Goal: Book appointment/travel/reservation: Book appointment/travel/reservation

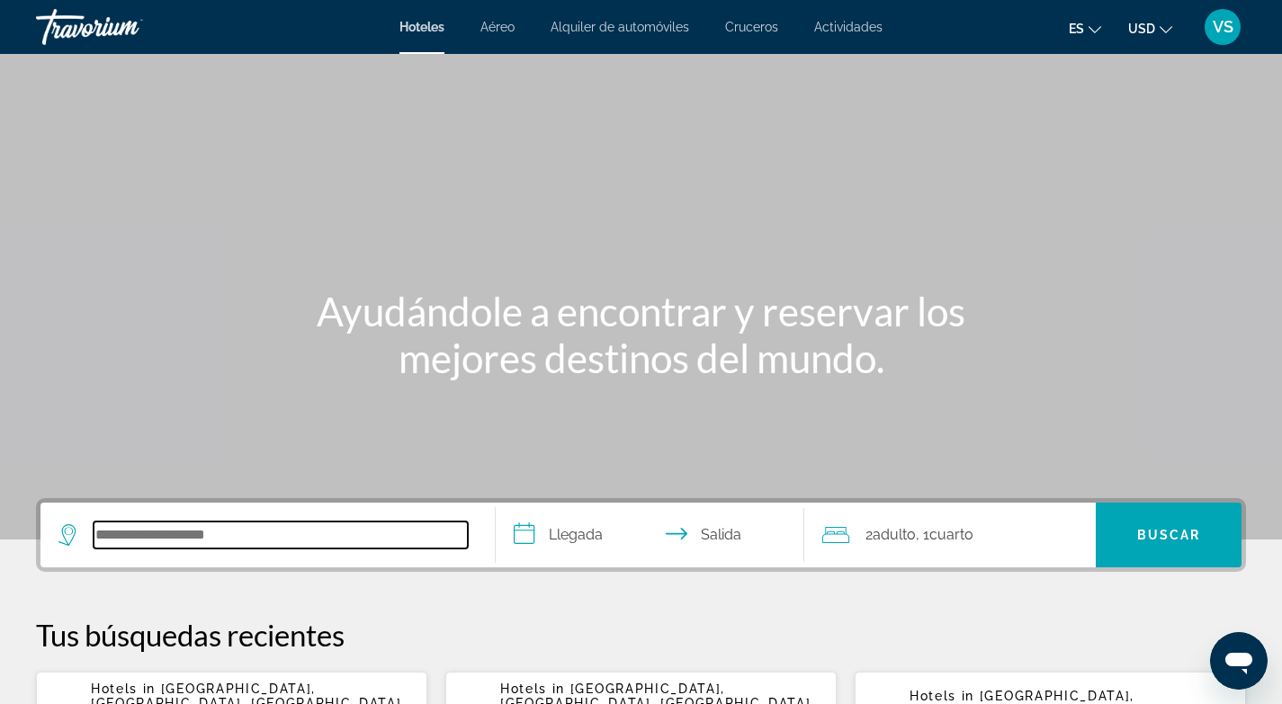
click at [112, 536] on input "Search hotel destination" at bounding box center [281, 535] width 374 height 27
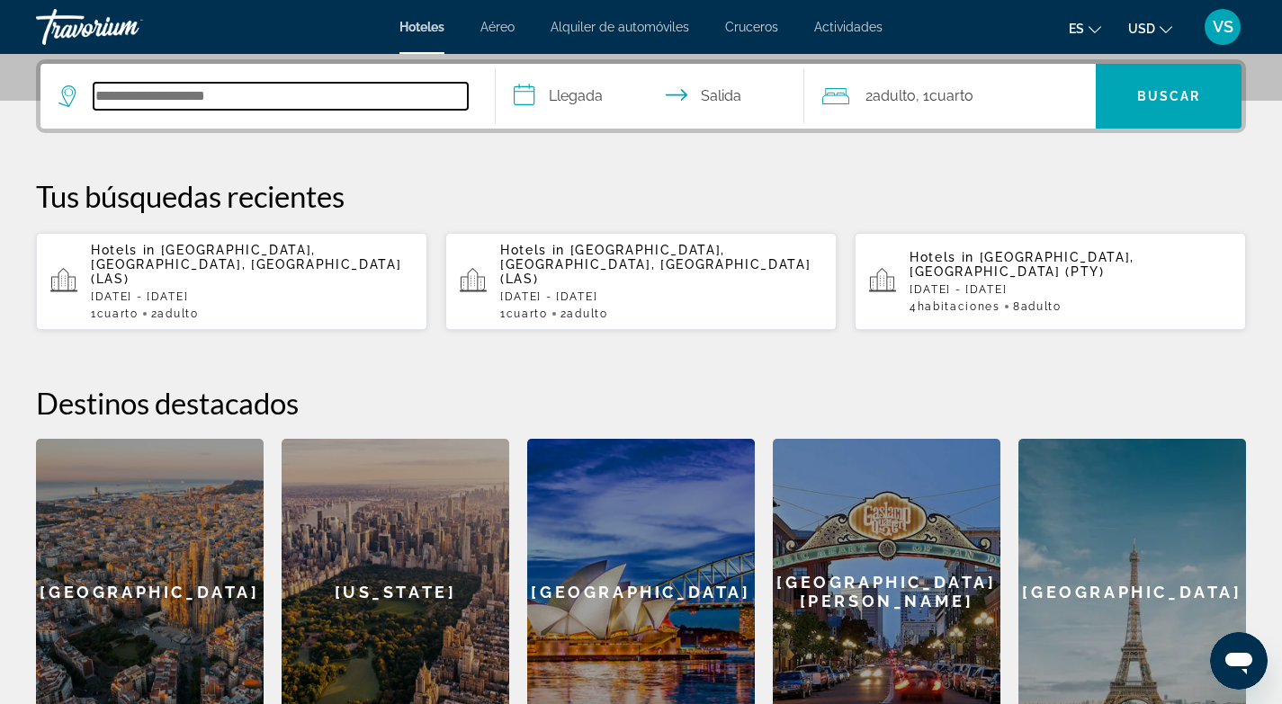
scroll to position [440, 0]
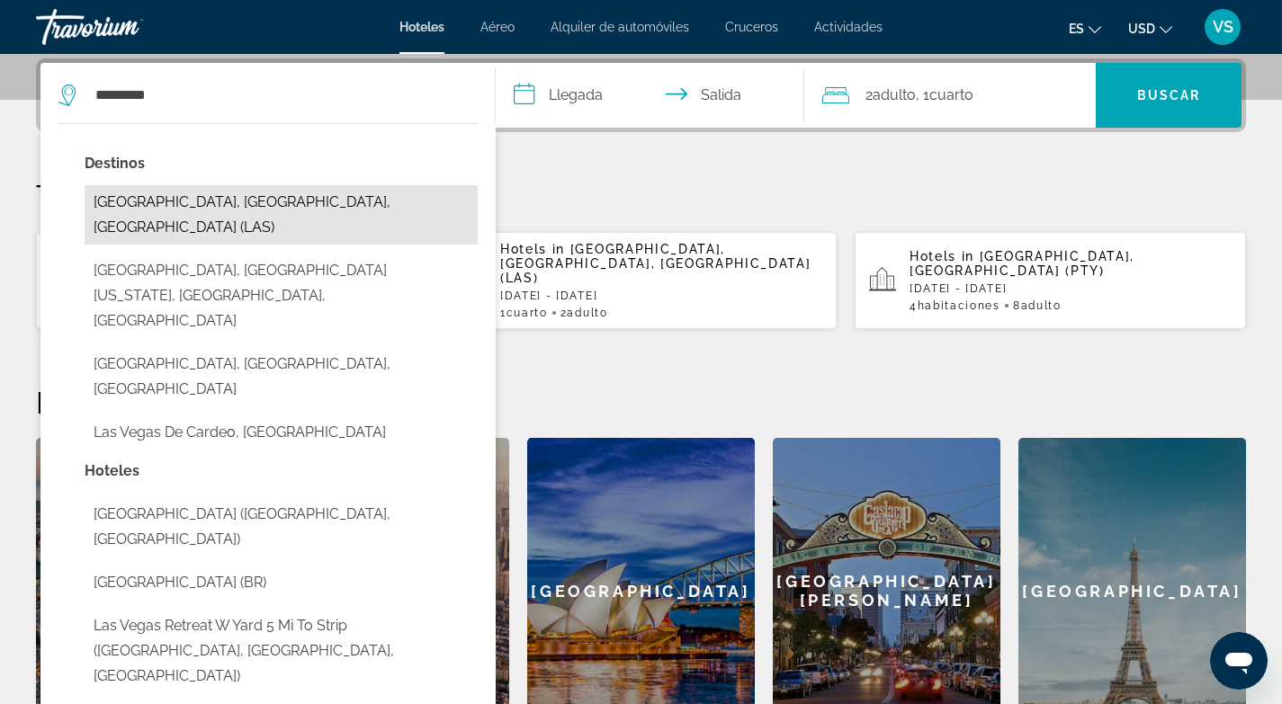
click at [331, 201] on button "[GEOGRAPHIC_DATA], [GEOGRAPHIC_DATA], [GEOGRAPHIC_DATA] (LAS)" at bounding box center [281, 214] width 393 height 59
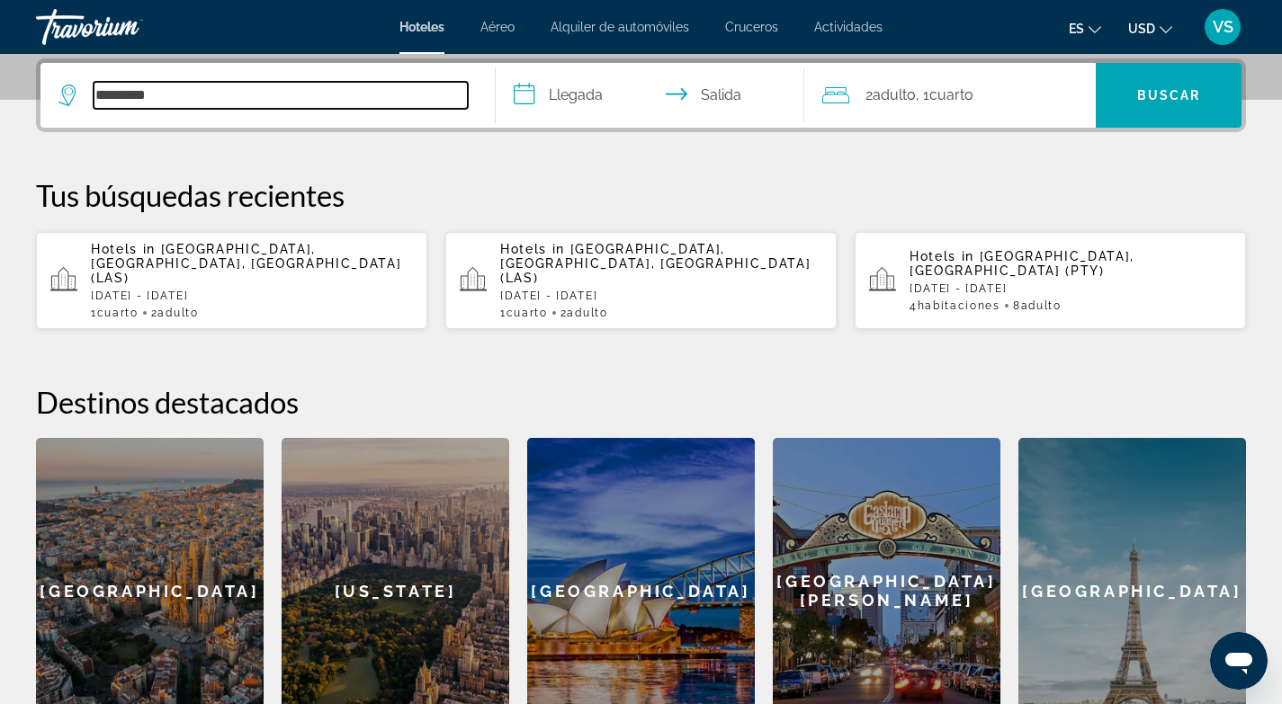
type input "**********"
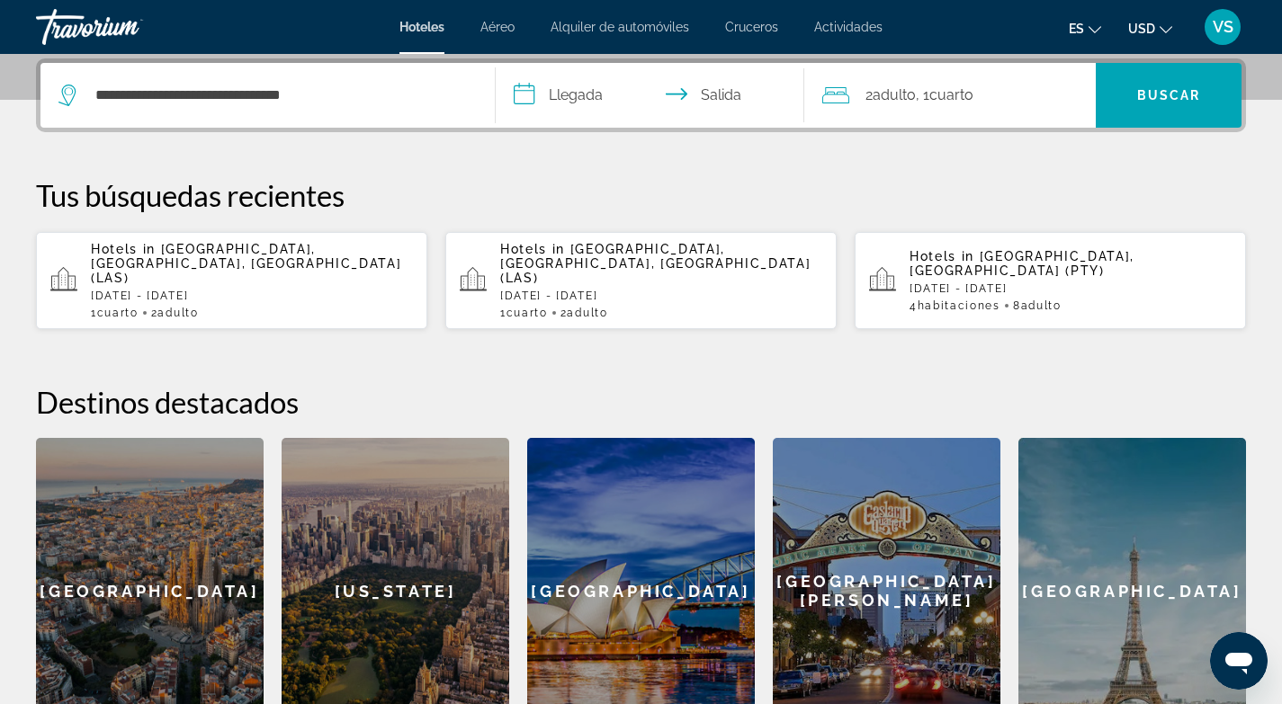
click at [518, 99] on input "**********" at bounding box center [654, 98] width 317 height 70
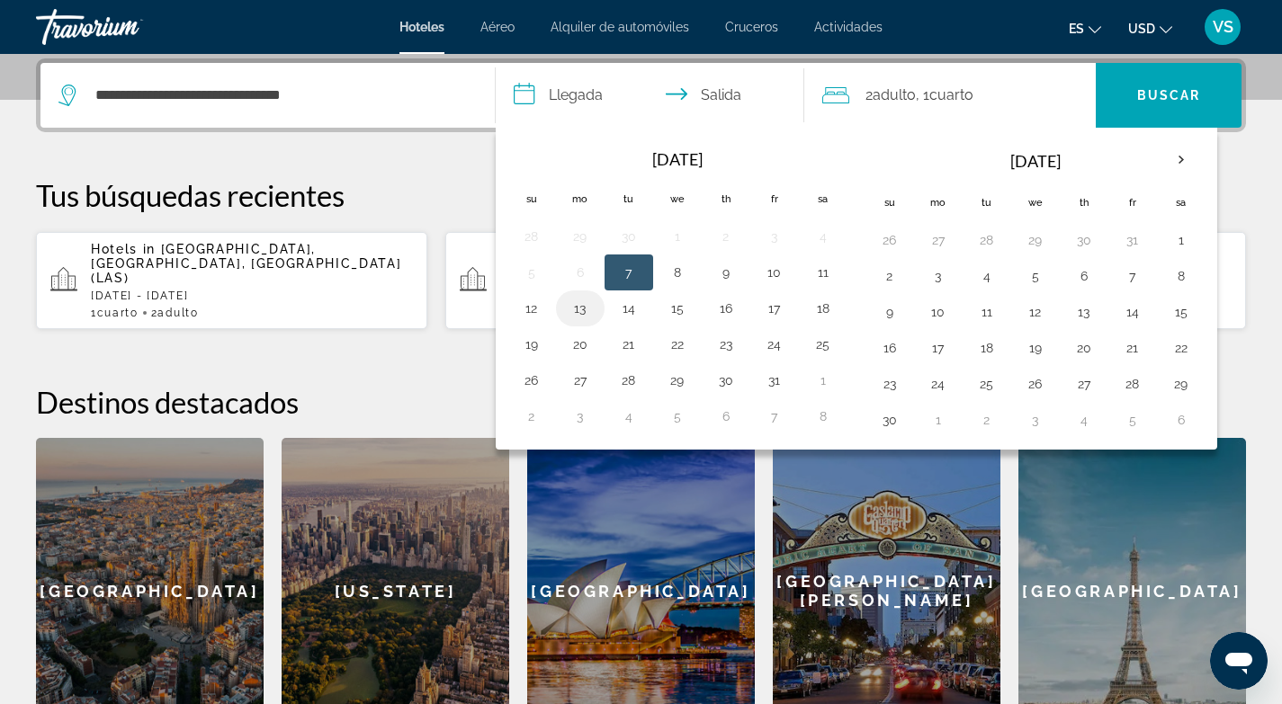
click at [586, 309] on button "13" at bounding box center [580, 308] width 29 height 25
click at [678, 307] on button "15" at bounding box center [677, 308] width 29 height 25
type input "**********"
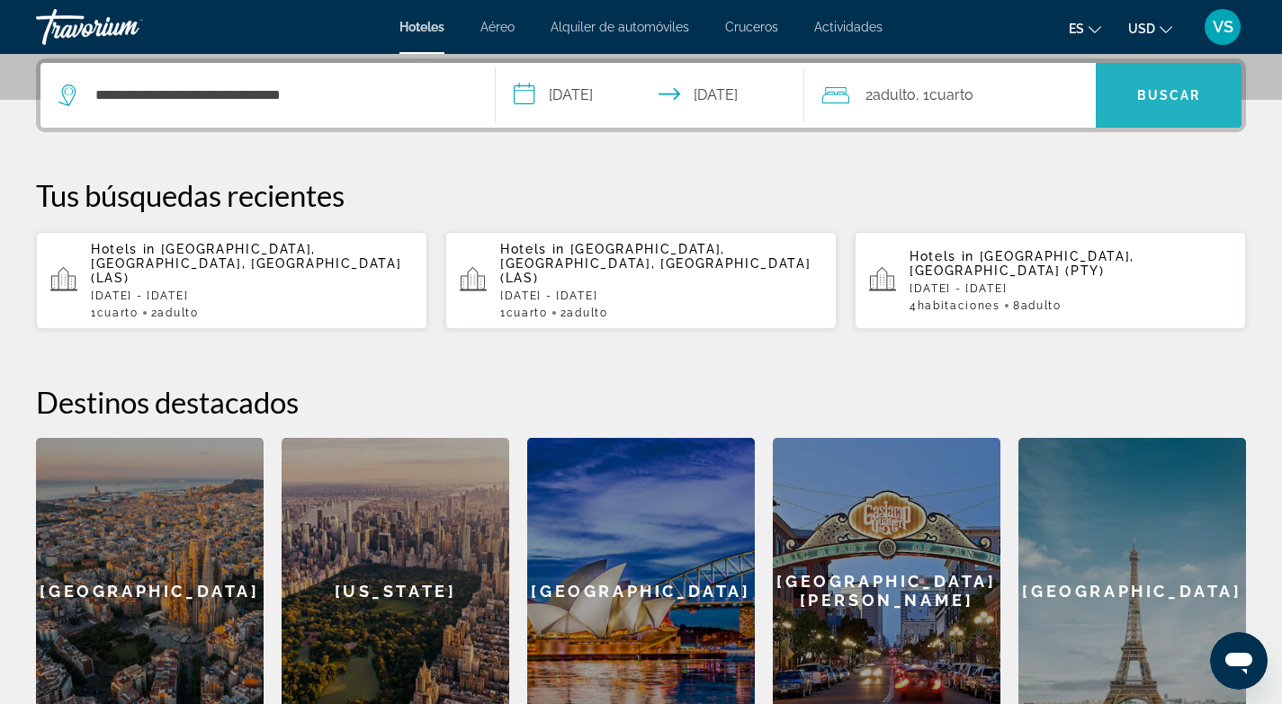
click at [1131, 101] on span "Search" at bounding box center [1169, 95] width 146 height 43
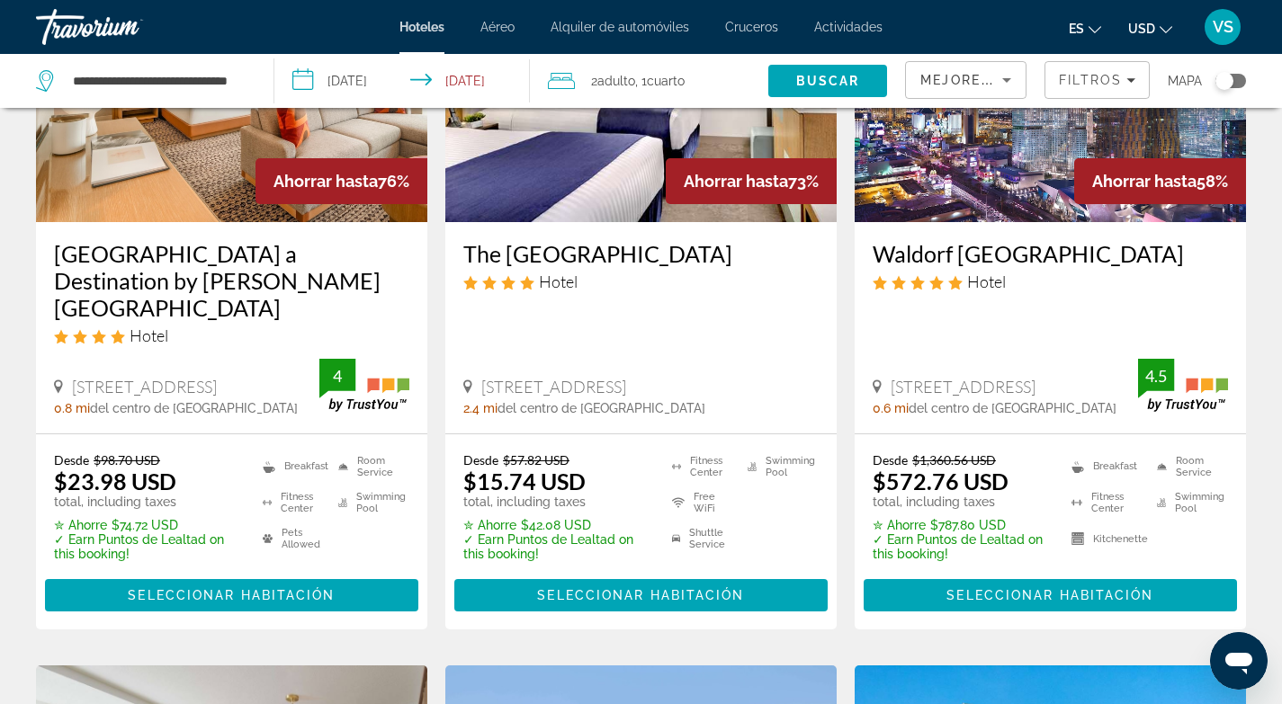
scroll to position [245, 0]
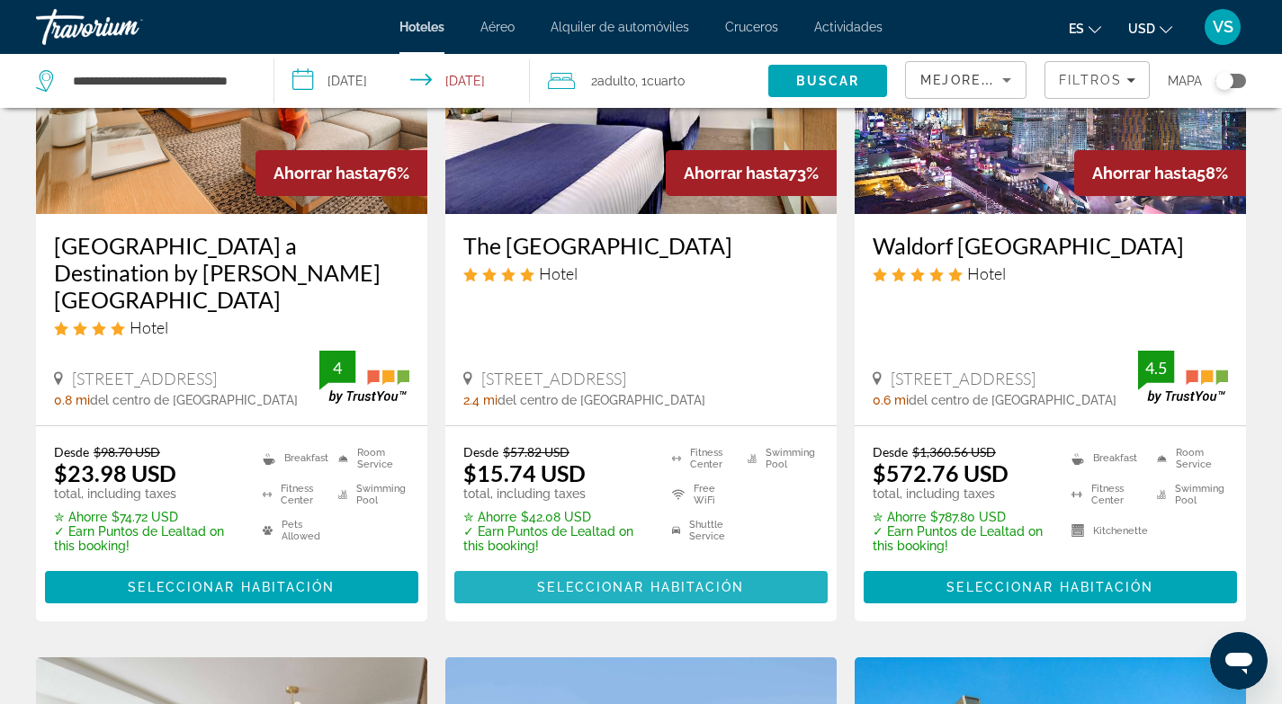
click at [650, 580] on span "Seleccionar habitación" at bounding box center [640, 587] width 207 height 14
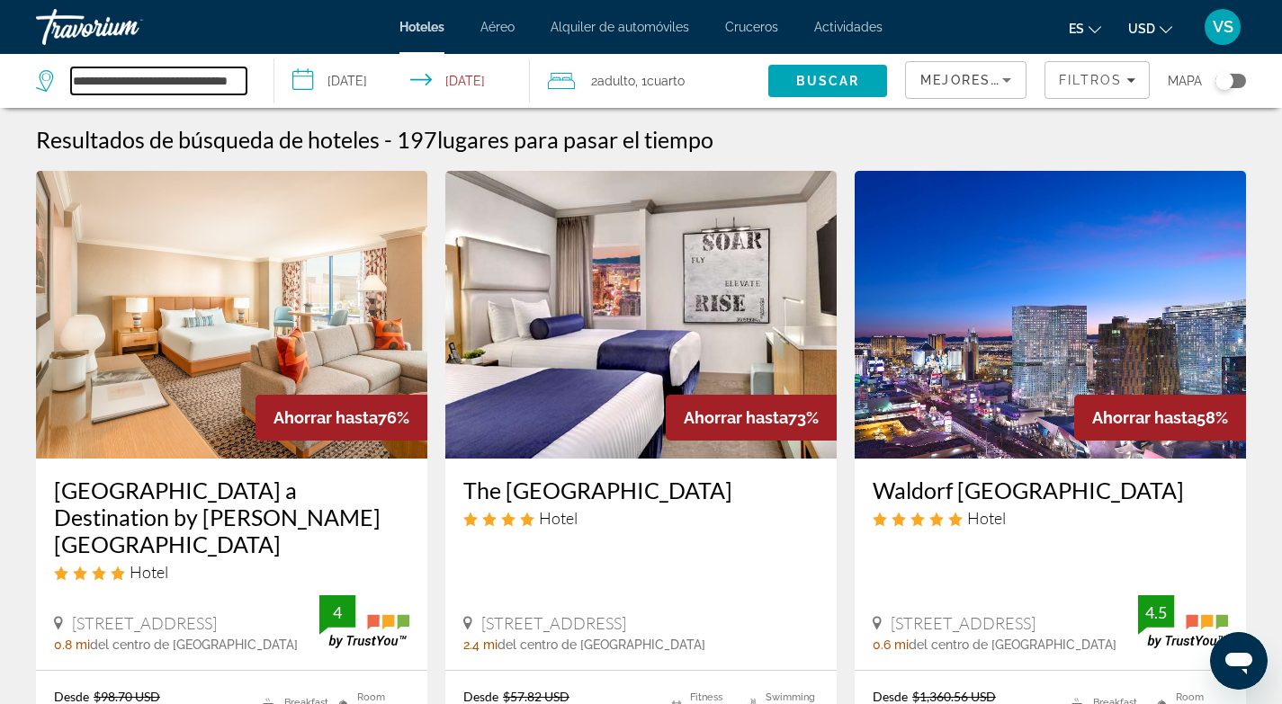
click at [214, 88] on input "**********" at bounding box center [158, 80] width 175 height 27
click at [248, 84] on div "**********" at bounding box center [145, 81] width 219 height 54
click at [233, 85] on input "**********" at bounding box center [158, 80] width 175 height 27
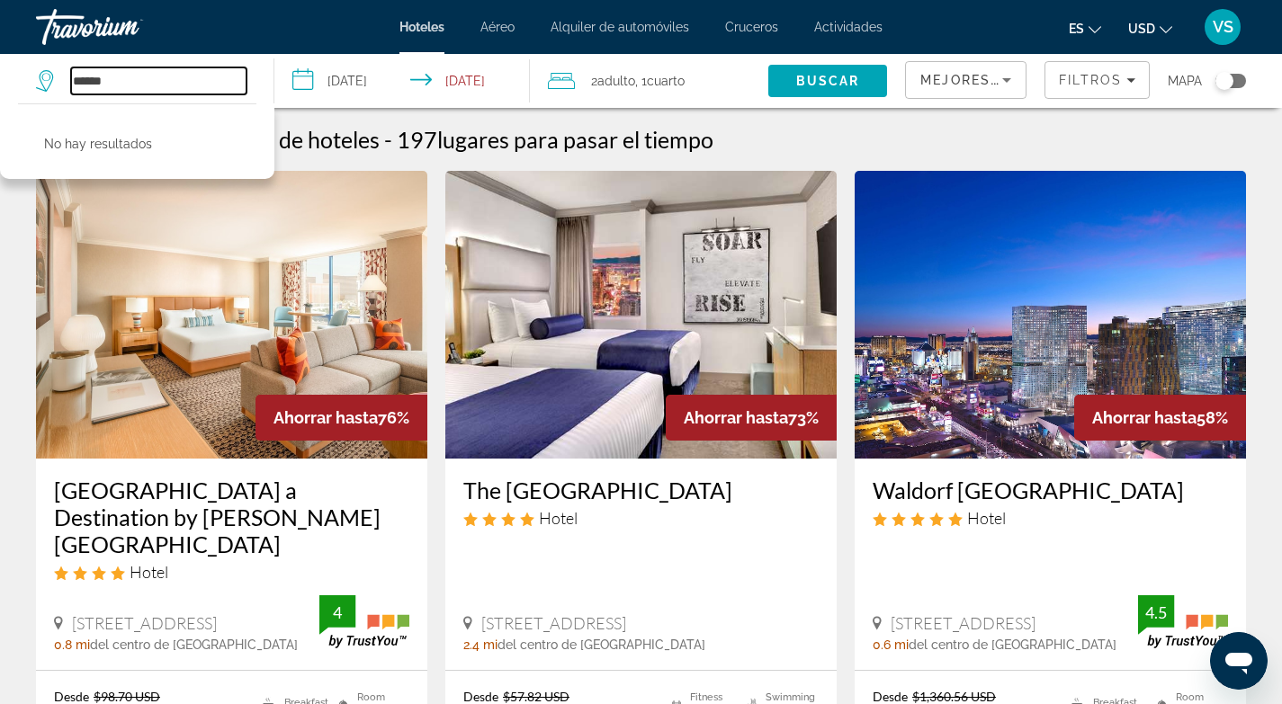
click at [109, 79] on input "*****" at bounding box center [158, 80] width 175 height 27
type input "*"
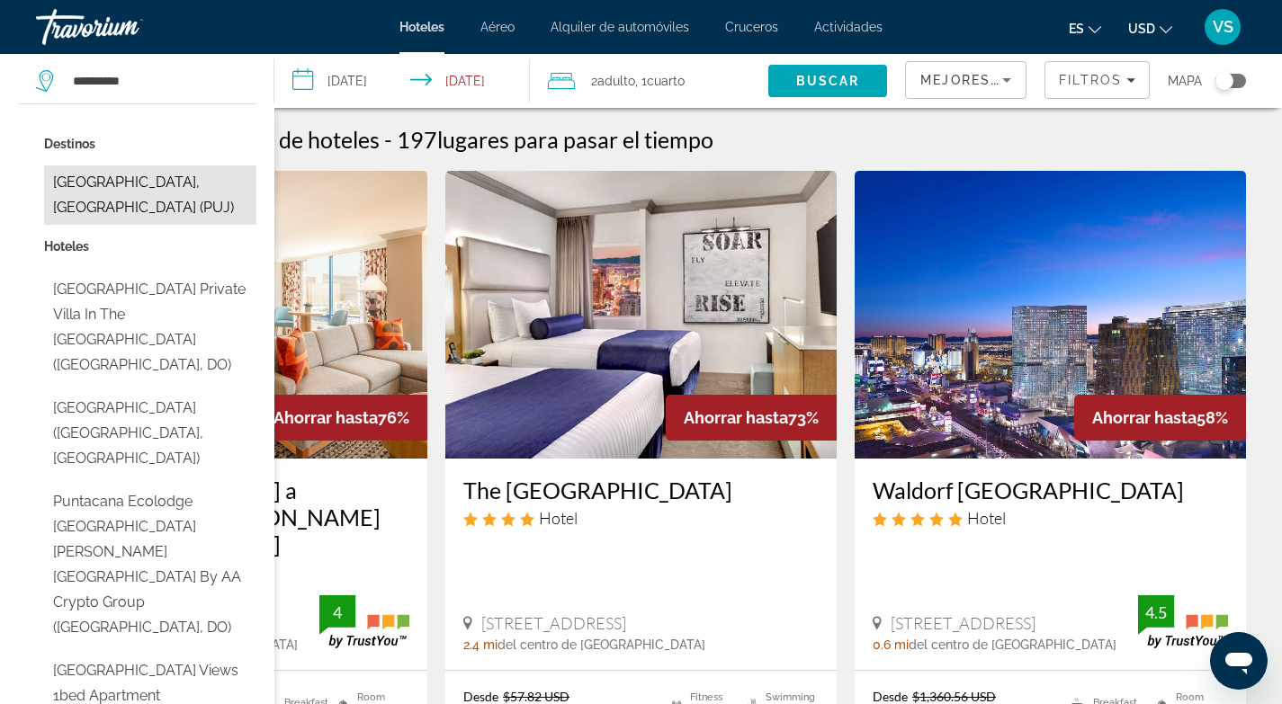
click at [157, 216] on button "[GEOGRAPHIC_DATA], [GEOGRAPHIC_DATA] (PUJ)" at bounding box center [150, 195] width 212 height 59
type input "**********"
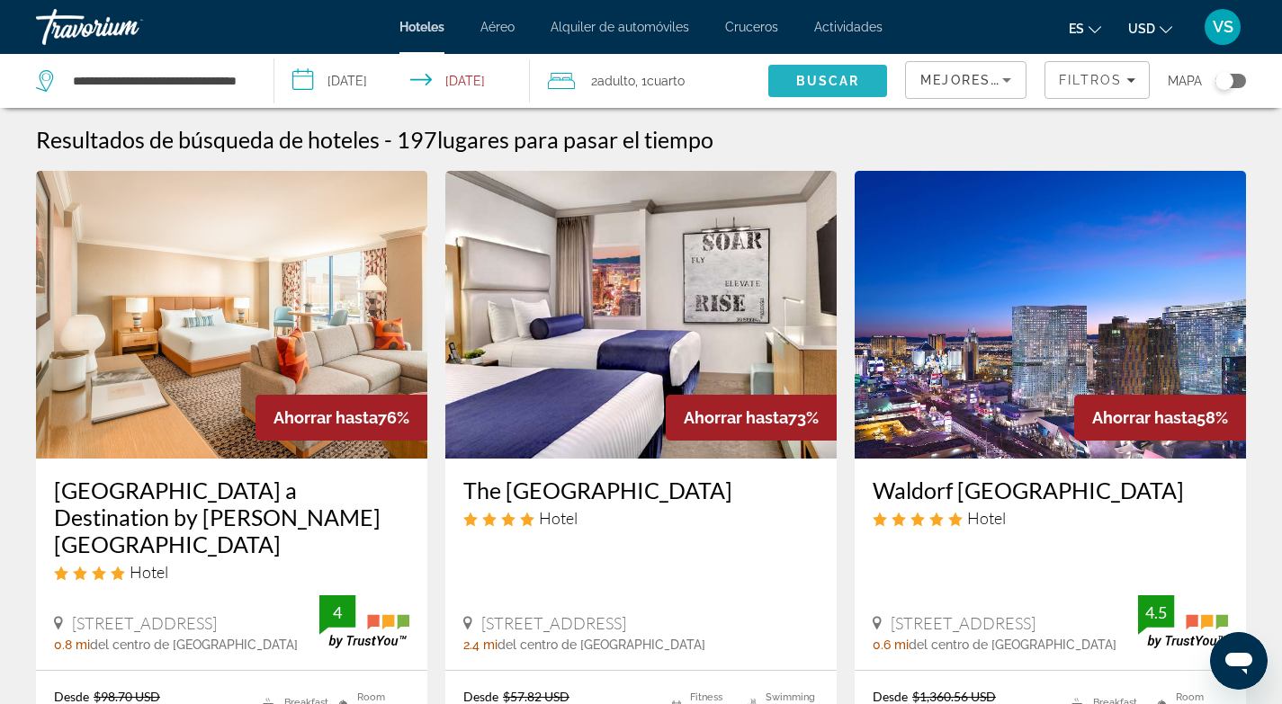
click at [802, 85] on span "Buscar" at bounding box center [828, 81] width 64 height 14
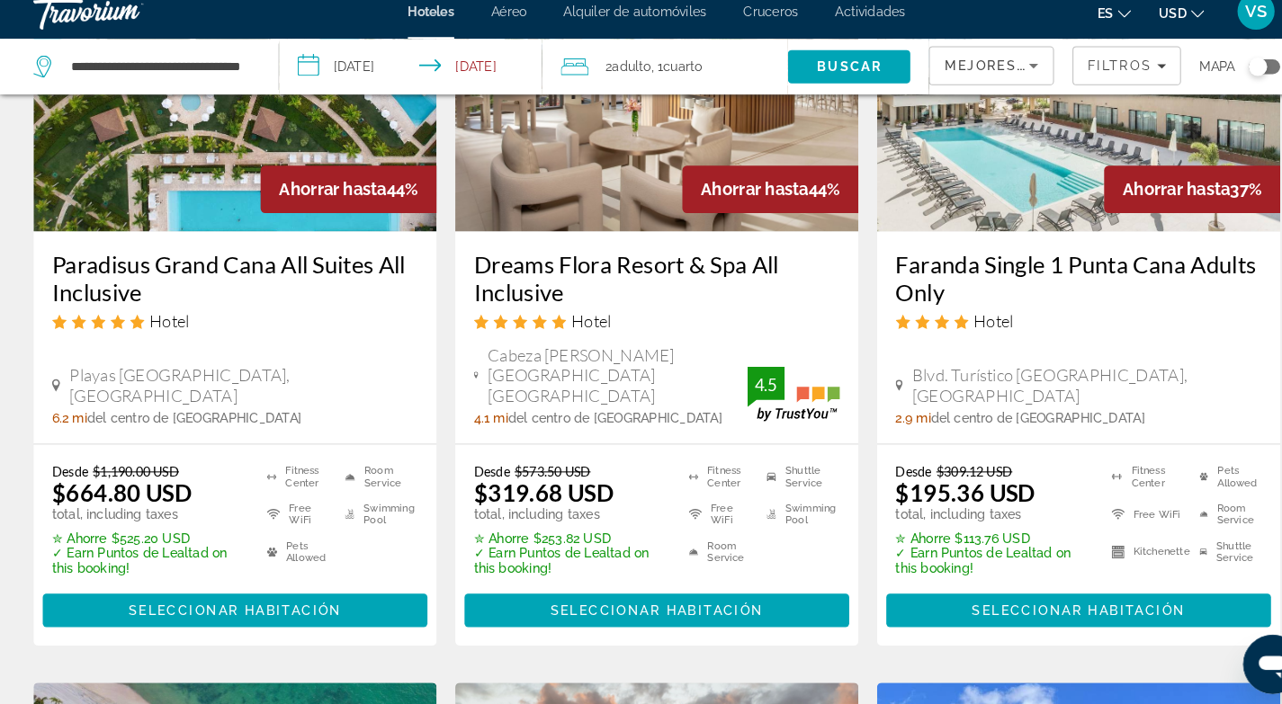
scroll to position [218, 0]
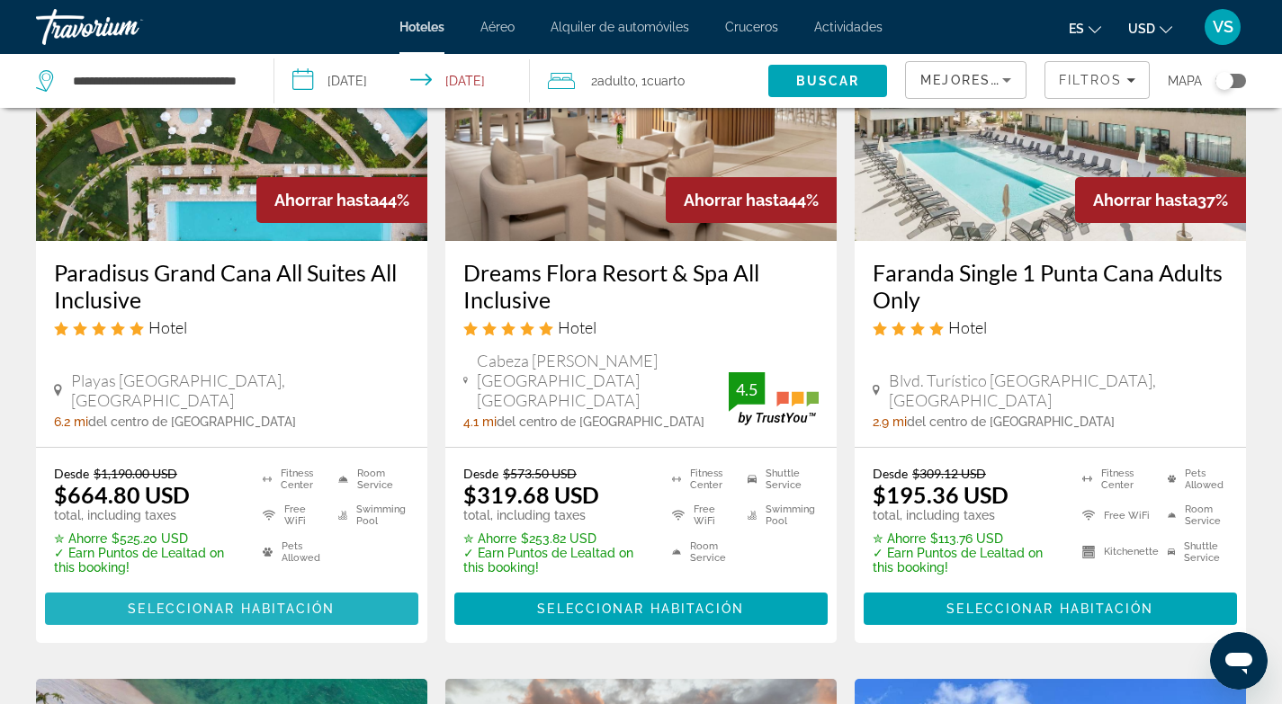
click at [218, 602] on span "Seleccionar habitación" at bounding box center [231, 609] width 207 height 14
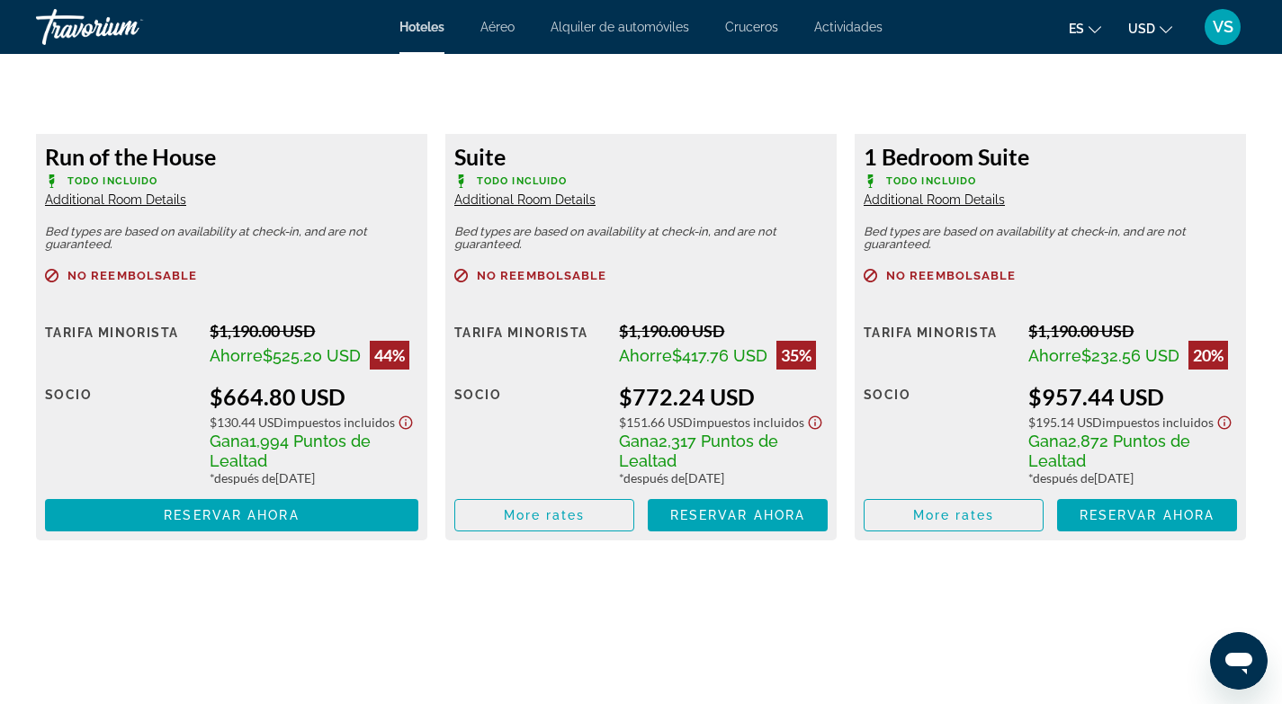
scroll to position [2736, 0]
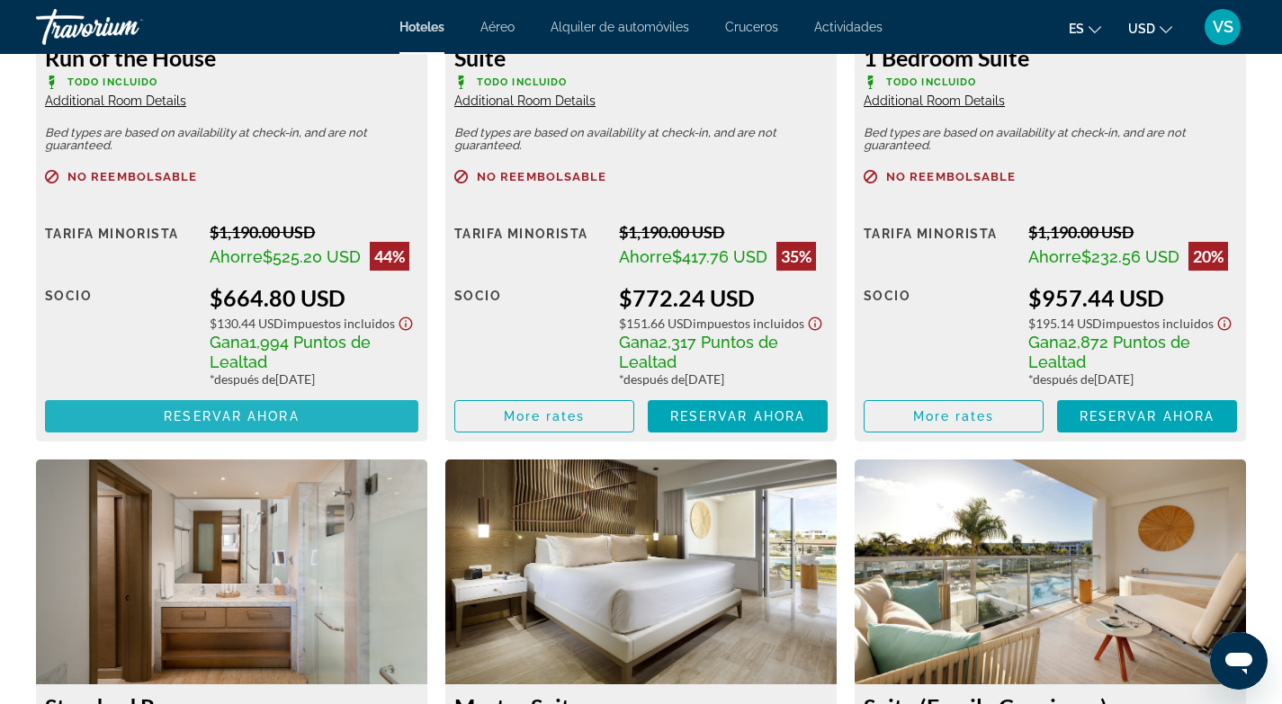
click at [236, 420] on span "Reservar ahora" at bounding box center [231, 416] width 135 height 14
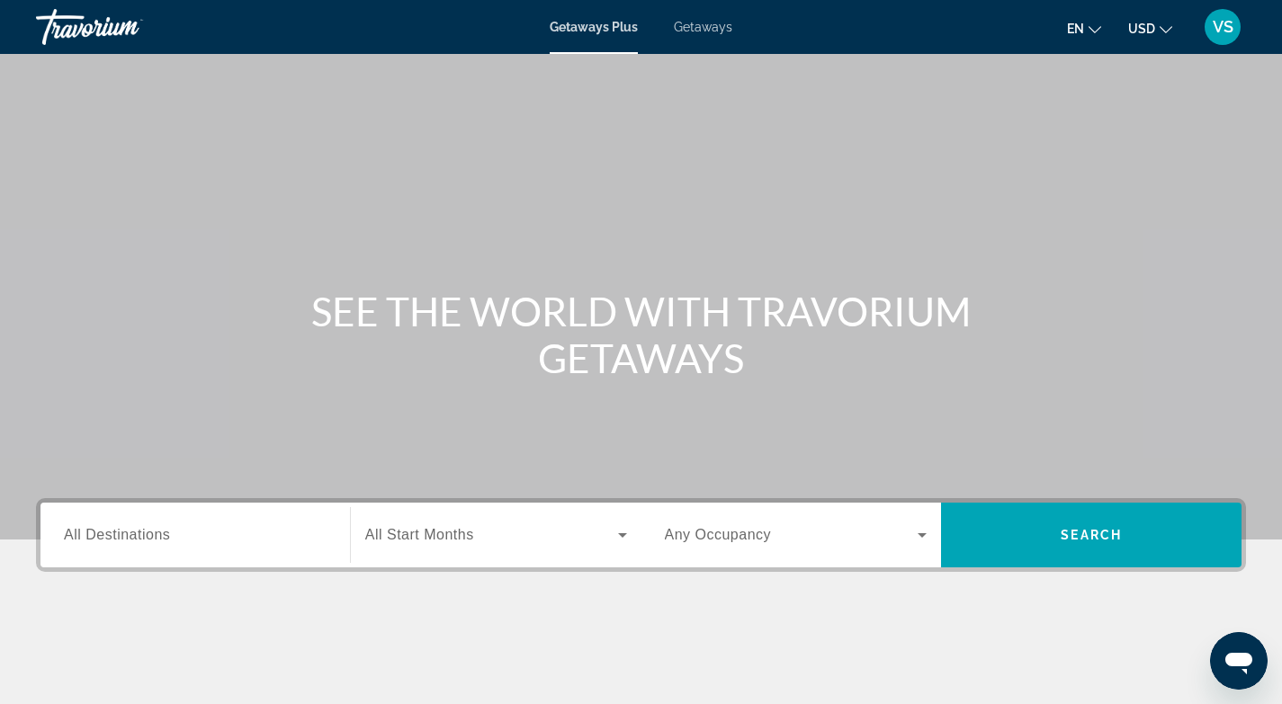
click at [122, 542] on span "All Destinations" at bounding box center [117, 534] width 106 height 15
click at [122, 542] on input "Destination All Destinations" at bounding box center [195, 536] width 263 height 22
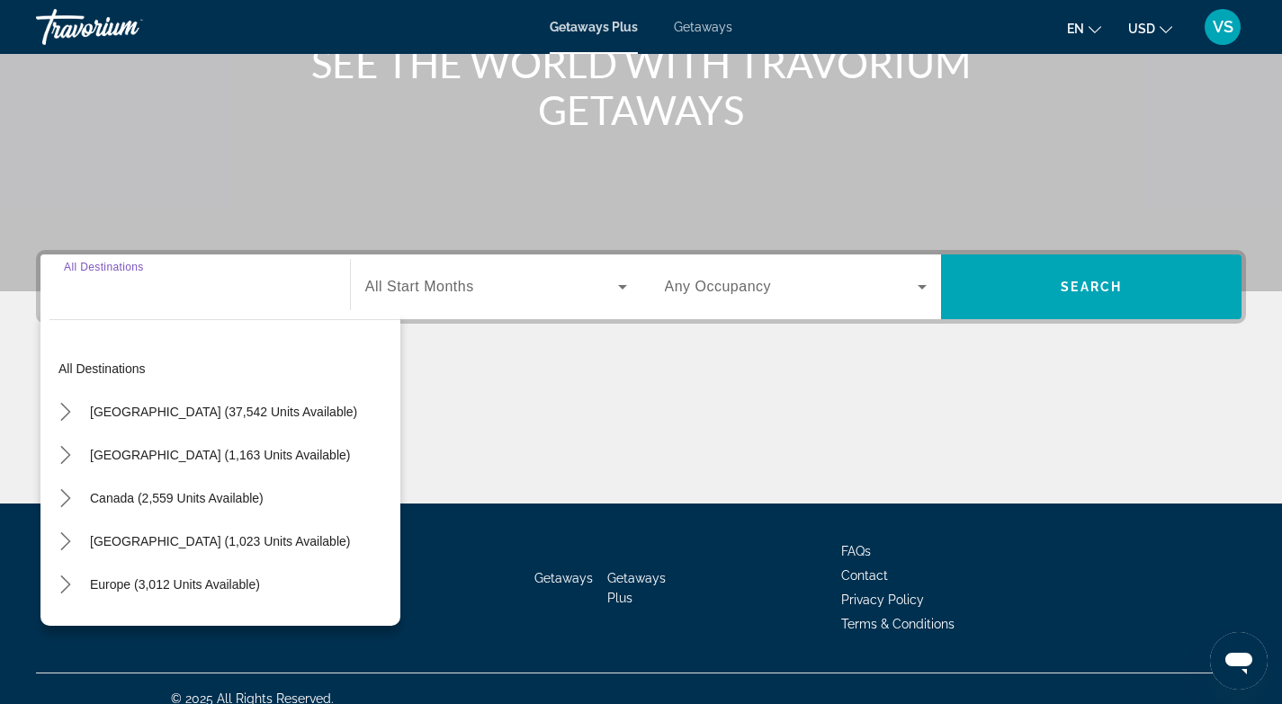
scroll to position [268, 0]
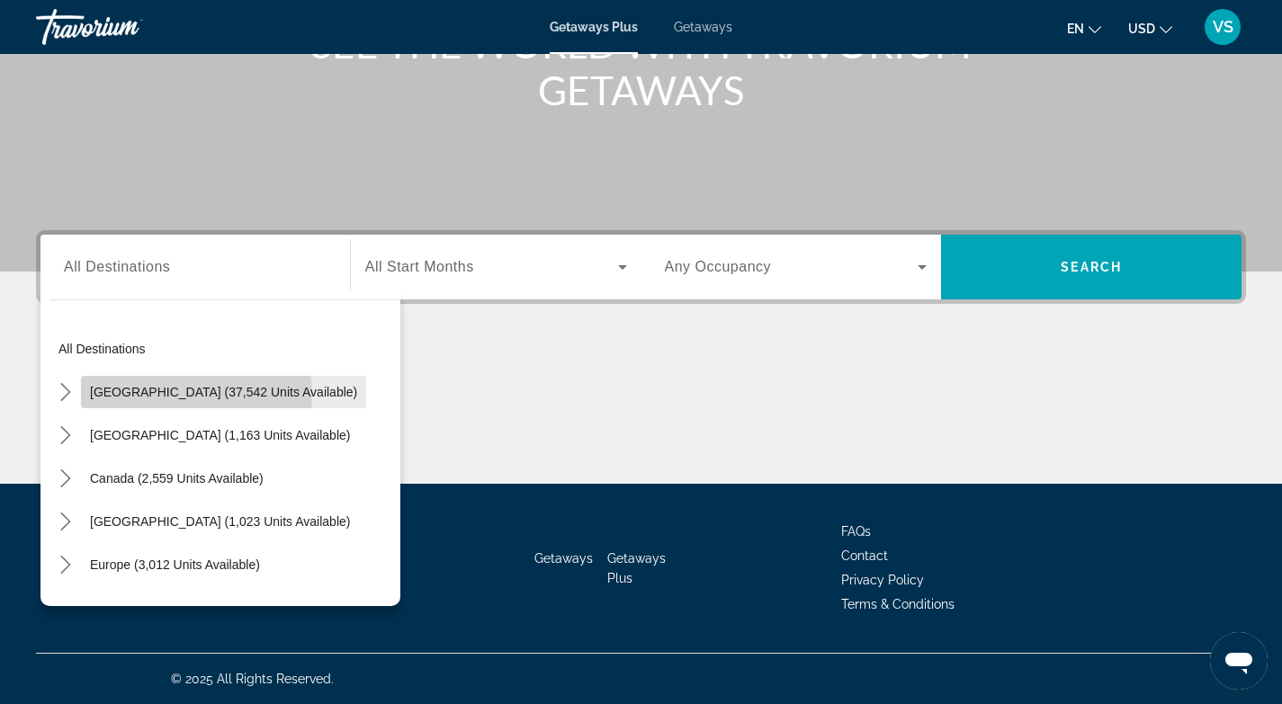
click at [195, 393] on span "United States (37,542 units available)" at bounding box center [223, 392] width 267 height 14
type input "**********"
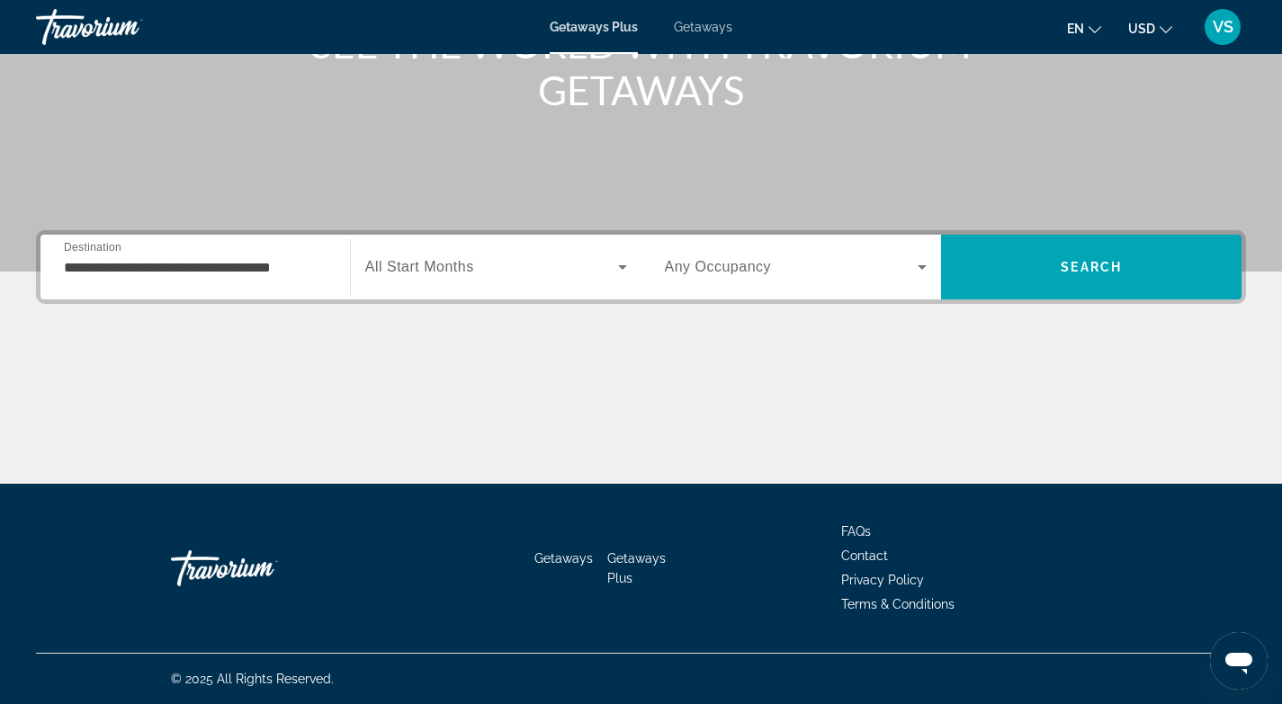
click at [467, 269] on span "All Start Months" at bounding box center [419, 266] width 109 height 15
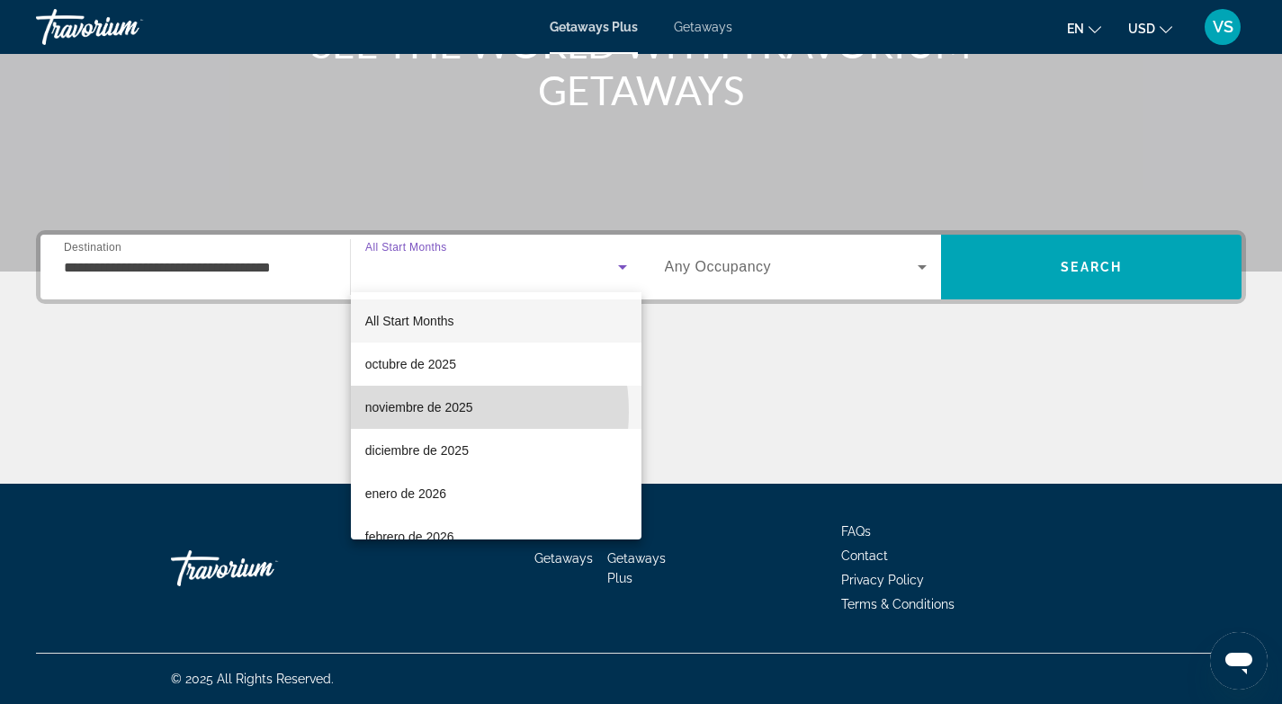
click at [418, 412] on span "noviembre de 2025" at bounding box center [419, 408] width 108 height 22
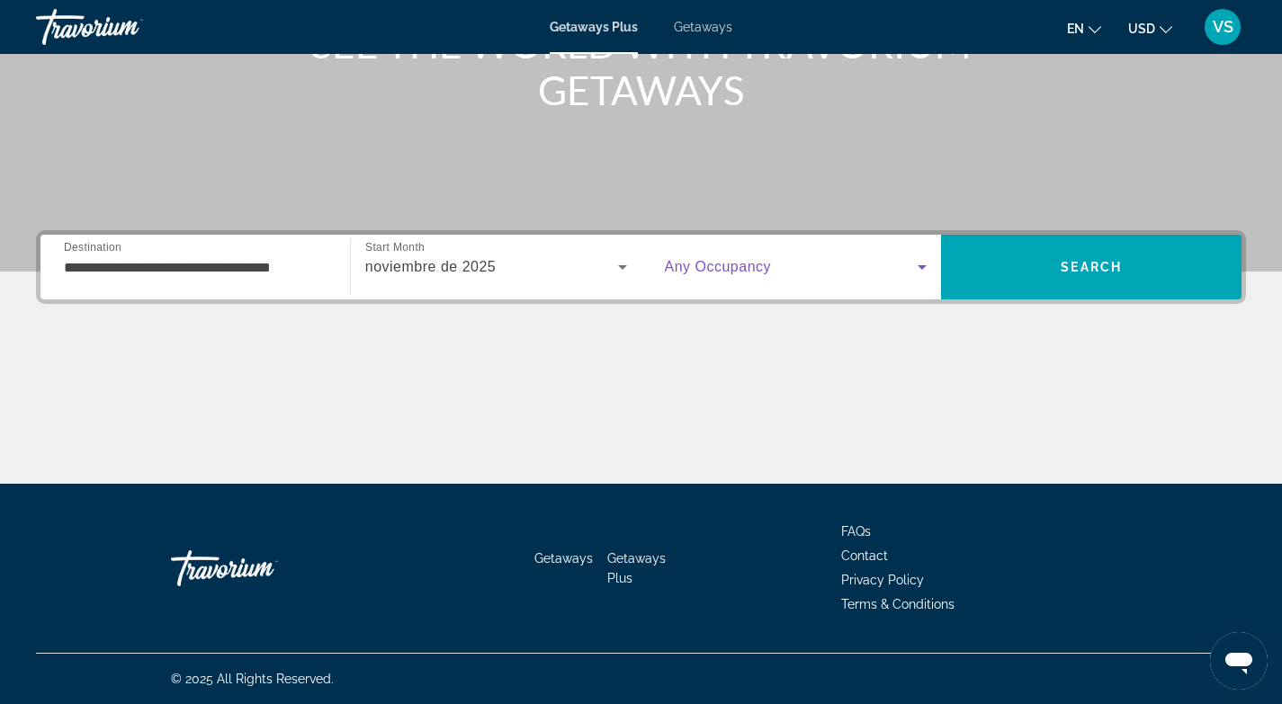
click at [819, 272] on span "Search widget" at bounding box center [792, 267] width 254 height 22
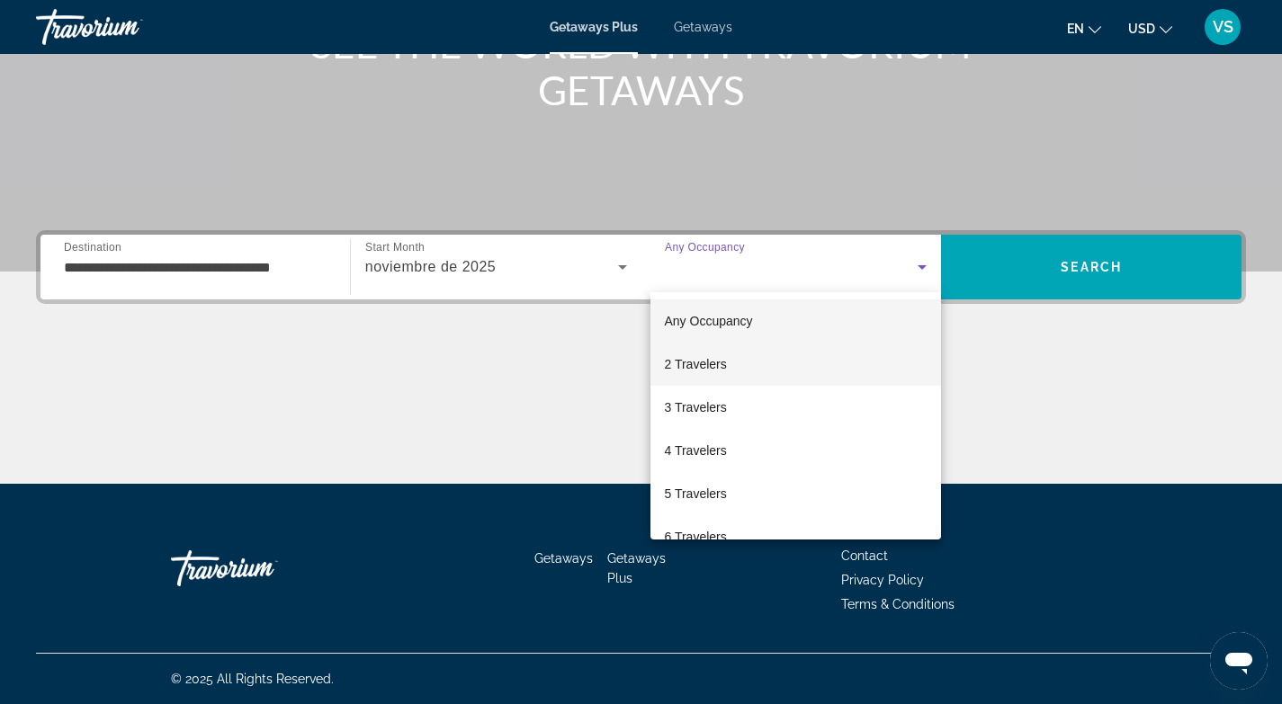
click at [693, 371] on span "2 Travelers" at bounding box center [696, 365] width 62 height 22
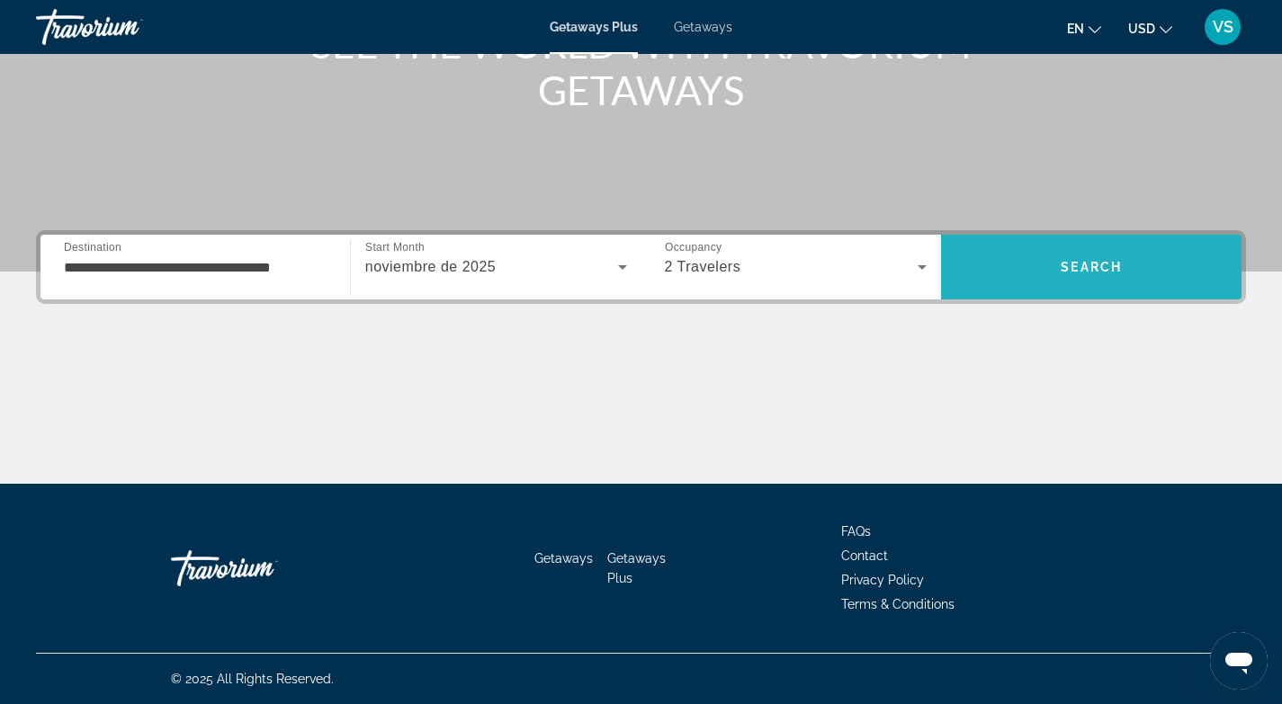
click at [1111, 277] on span "Search" at bounding box center [1091, 267] width 300 height 43
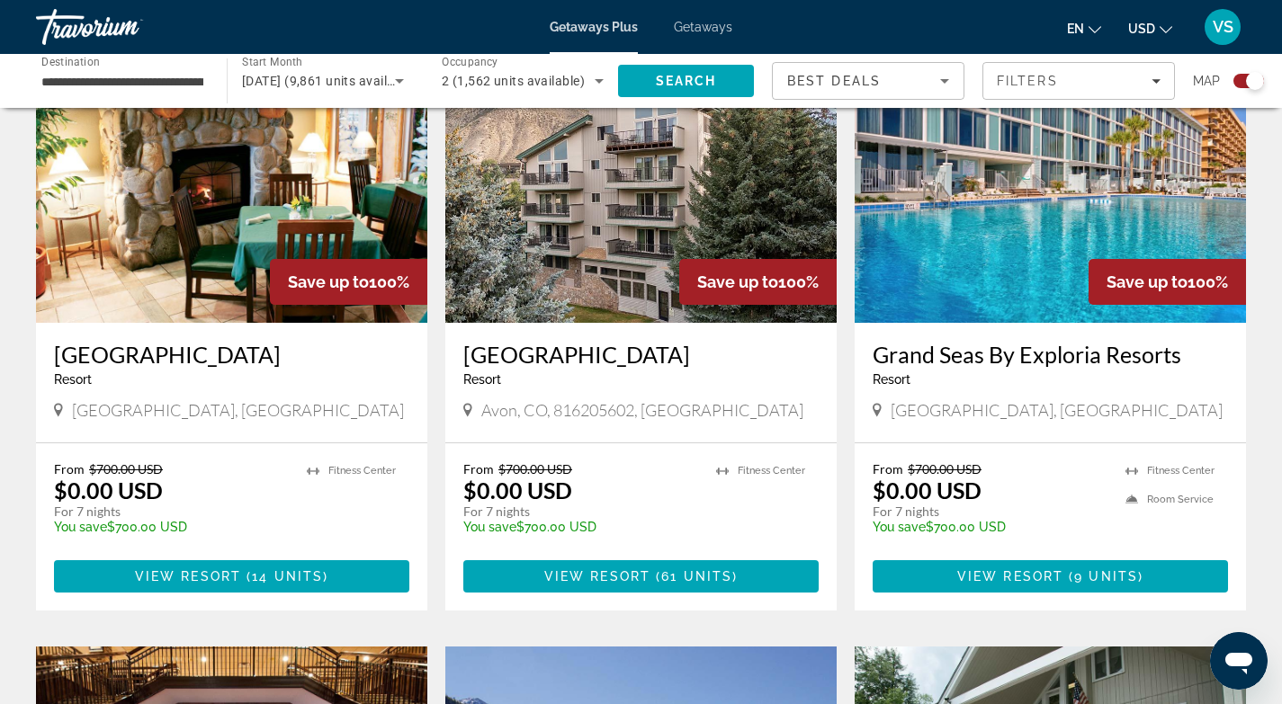
scroll to position [1352, 0]
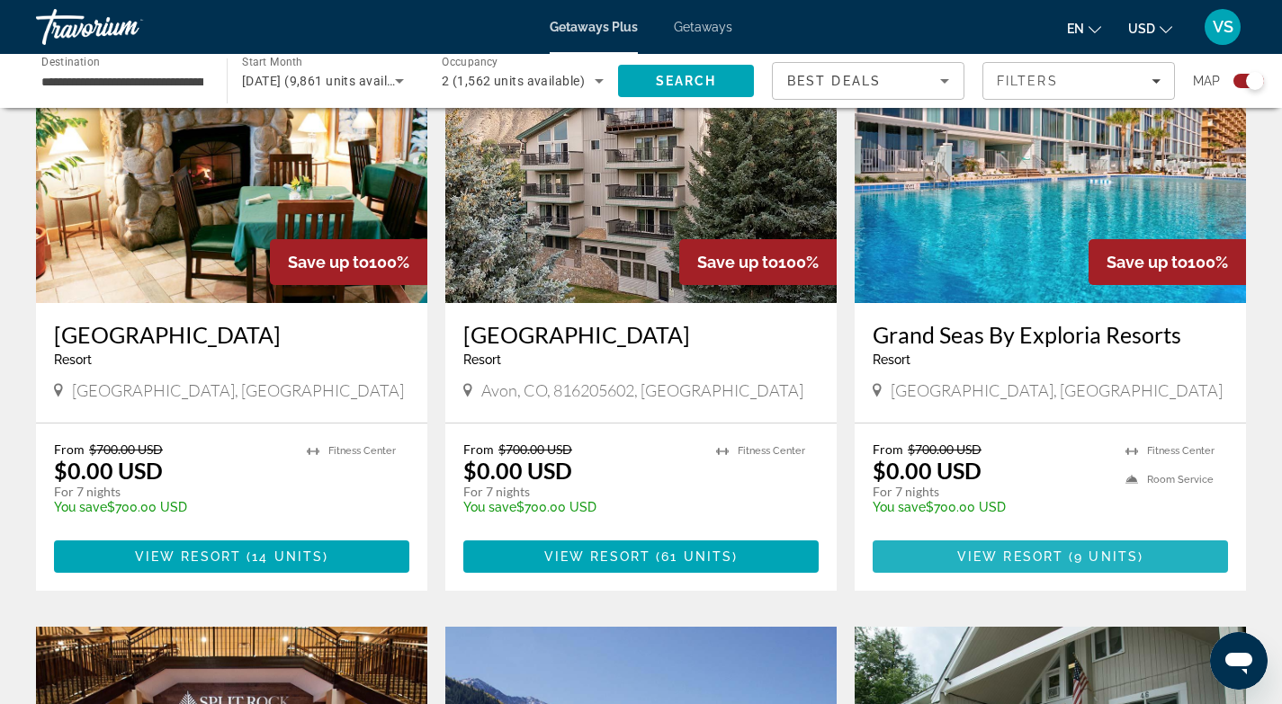
click at [1016, 550] on span "View Resort" at bounding box center [1010, 557] width 106 height 14
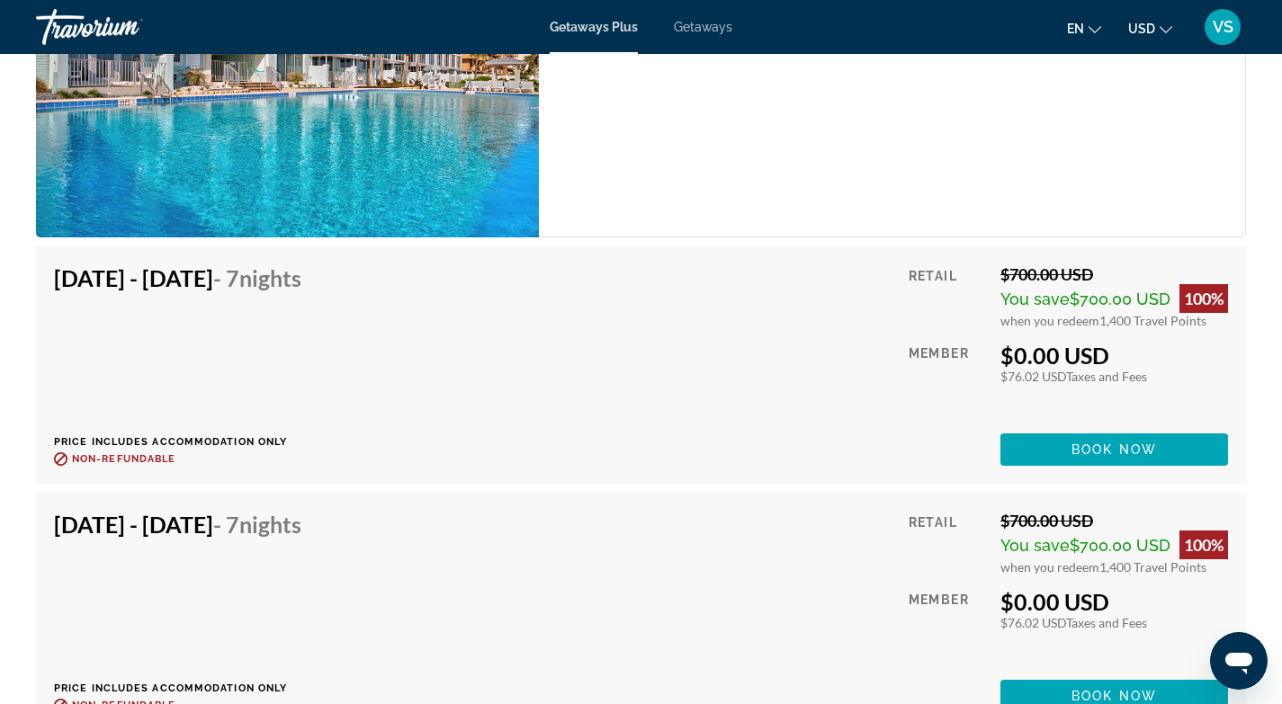
scroll to position [3283, 0]
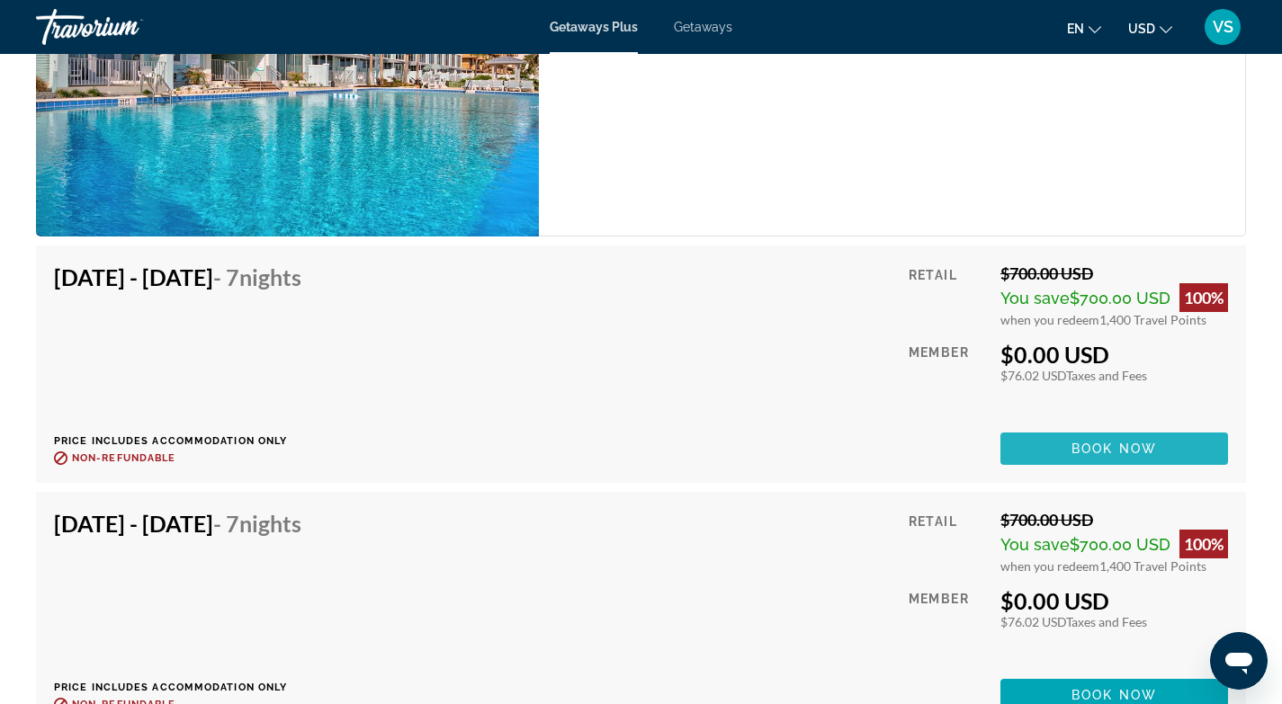
click at [1087, 447] on span "Book now" at bounding box center [1113, 449] width 85 height 14
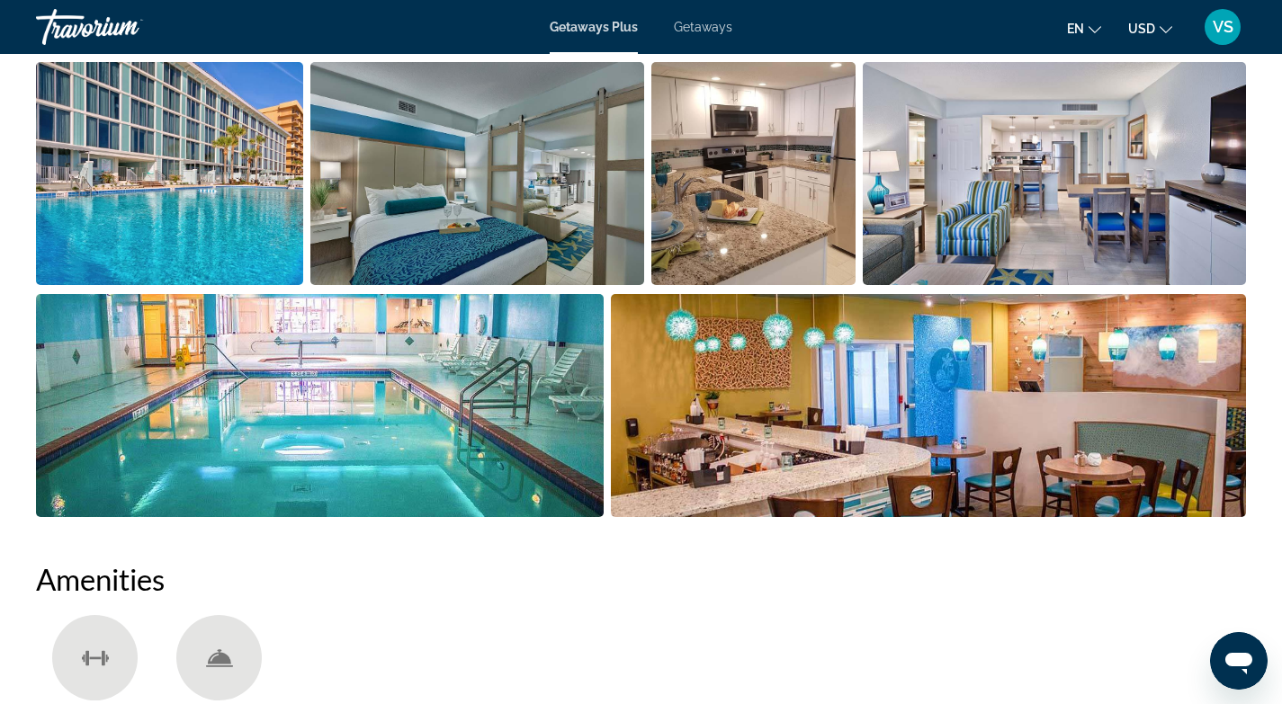
scroll to position [888, 0]
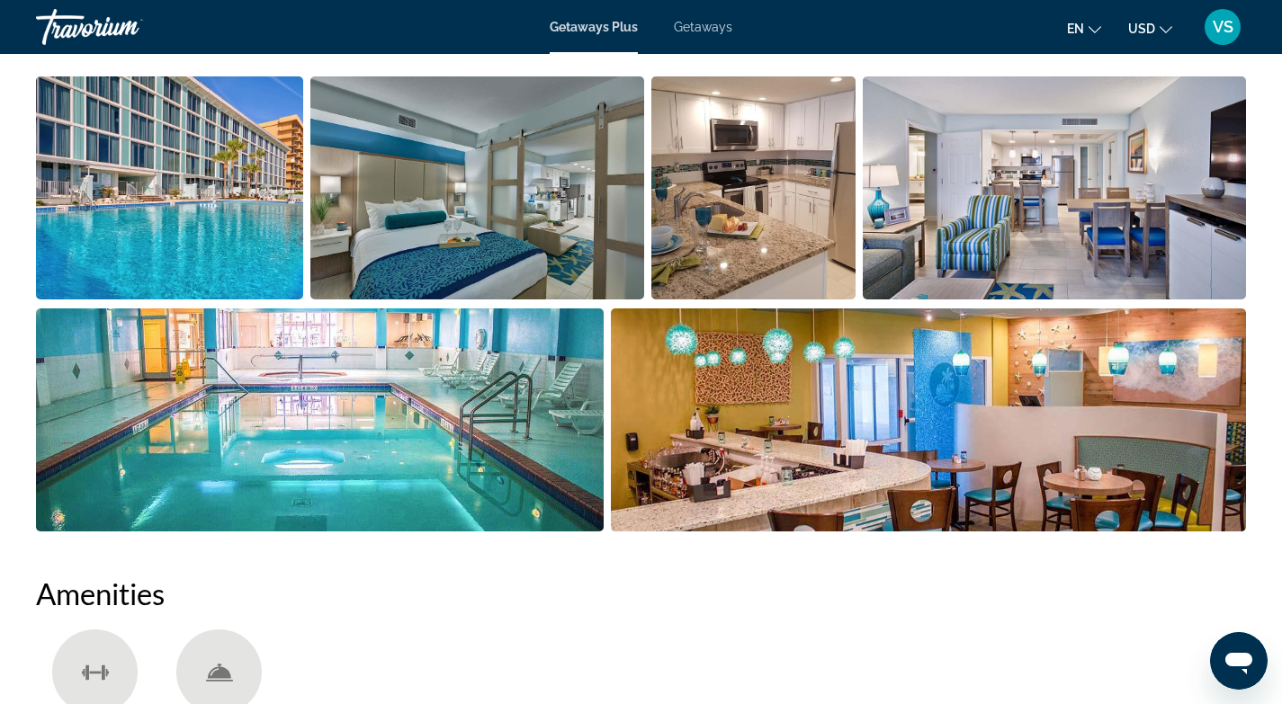
click at [471, 250] on img "Open full-screen image slider" at bounding box center [477, 187] width 335 height 223
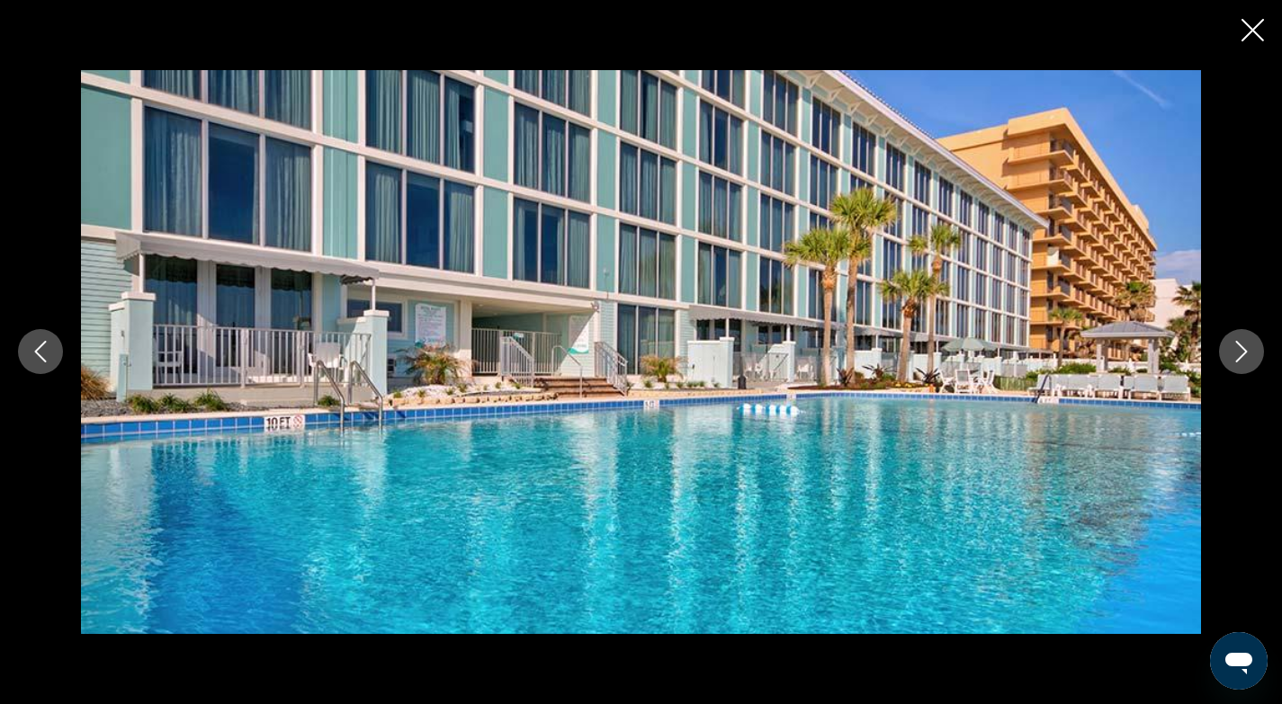
click at [1249, 350] on icon "Next image" at bounding box center [1242, 352] width 22 height 22
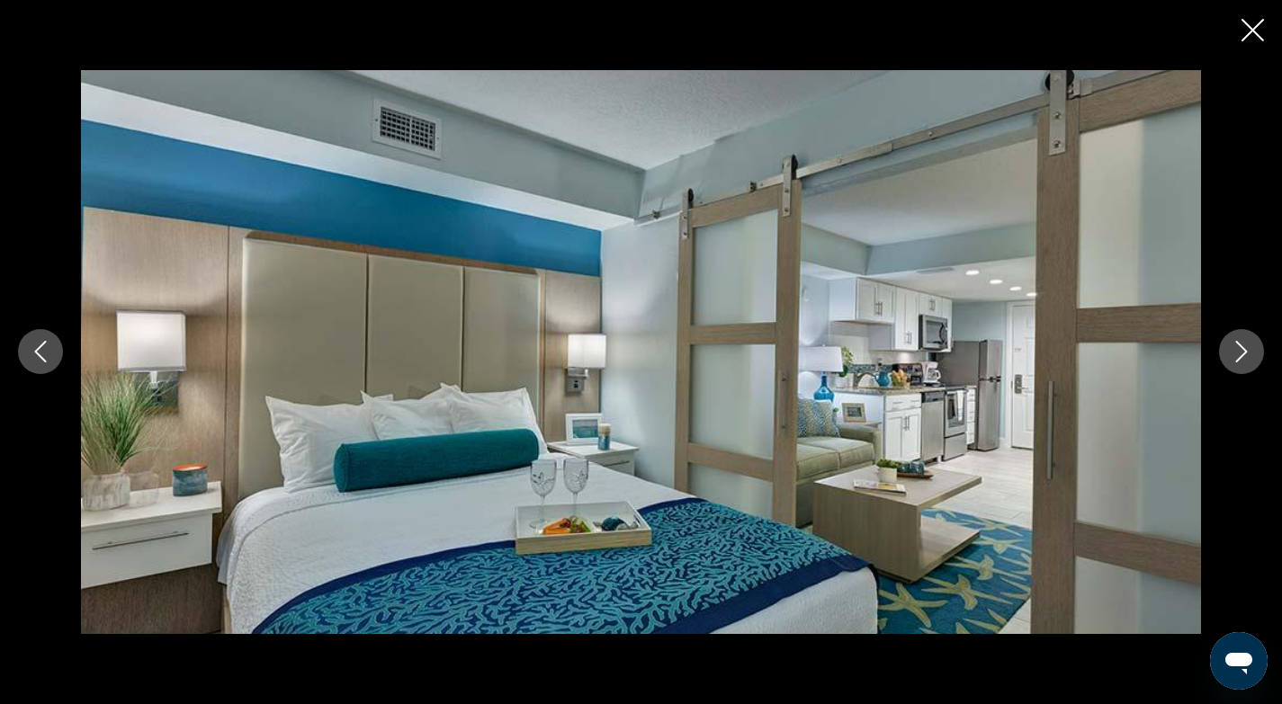
click at [1249, 351] on icon "Next image" at bounding box center [1242, 352] width 22 height 22
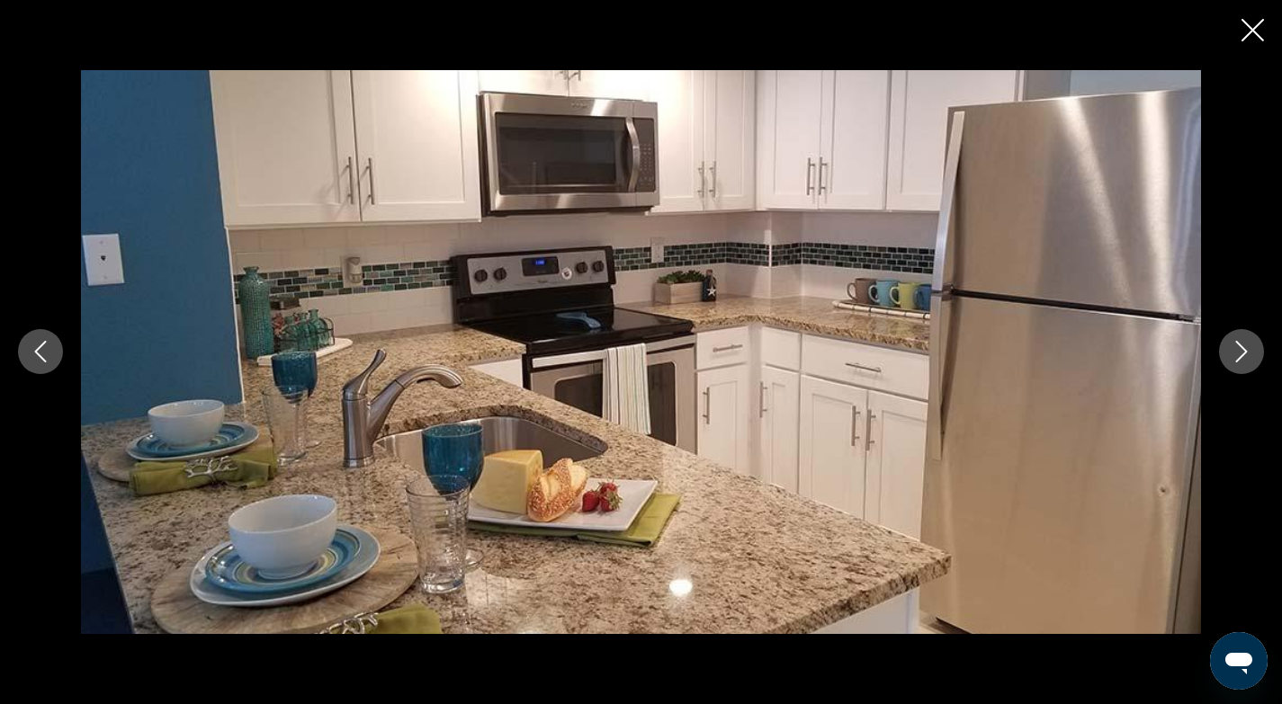
click at [1243, 355] on icon "Next image" at bounding box center [1242, 353] width 12 height 22
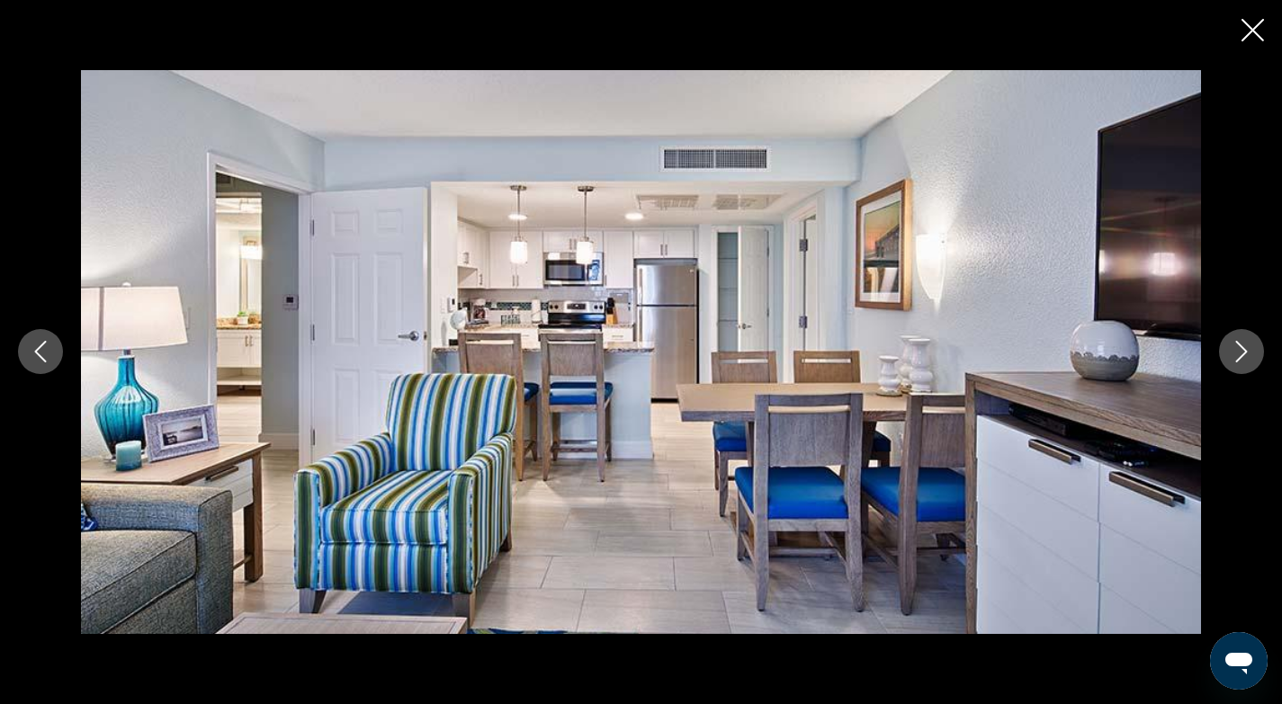
click at [1244, 350] on icon "Next image" at bounding box center [1242, 353] width 12 height 22
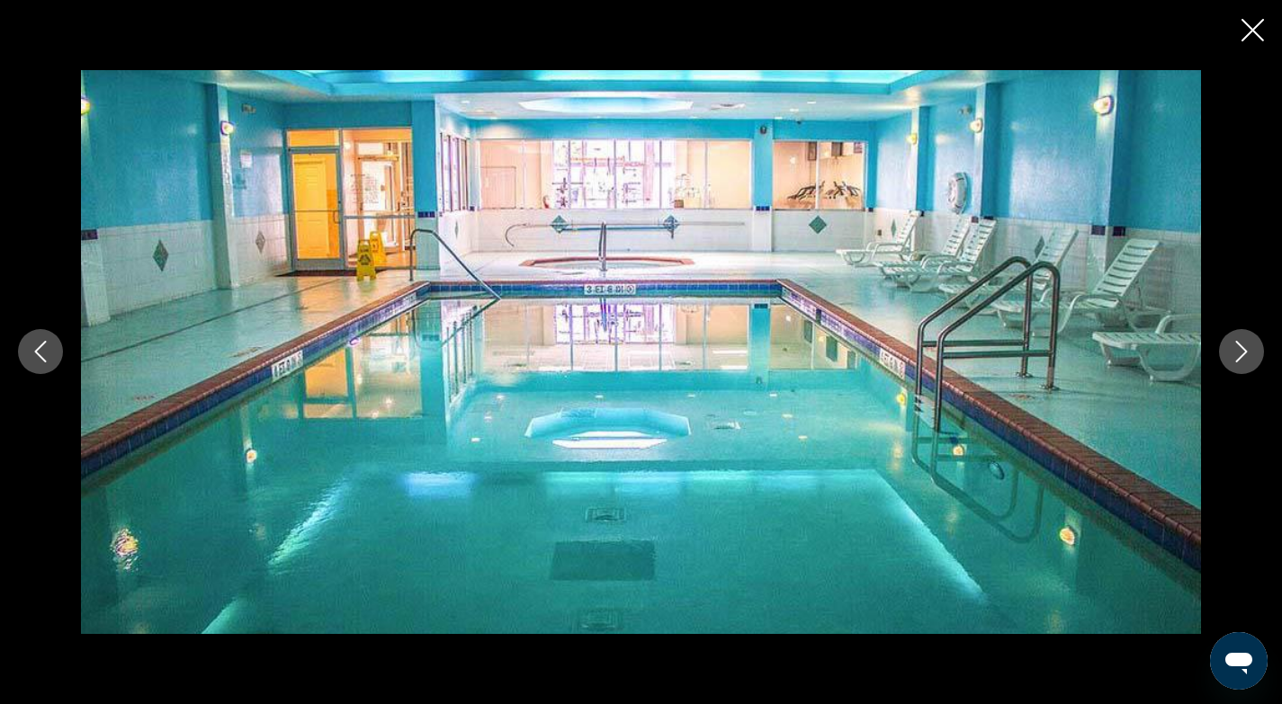
click at [1243, 350] on icon "Next image" at bounding box center [1242, 353] width 12 height 22
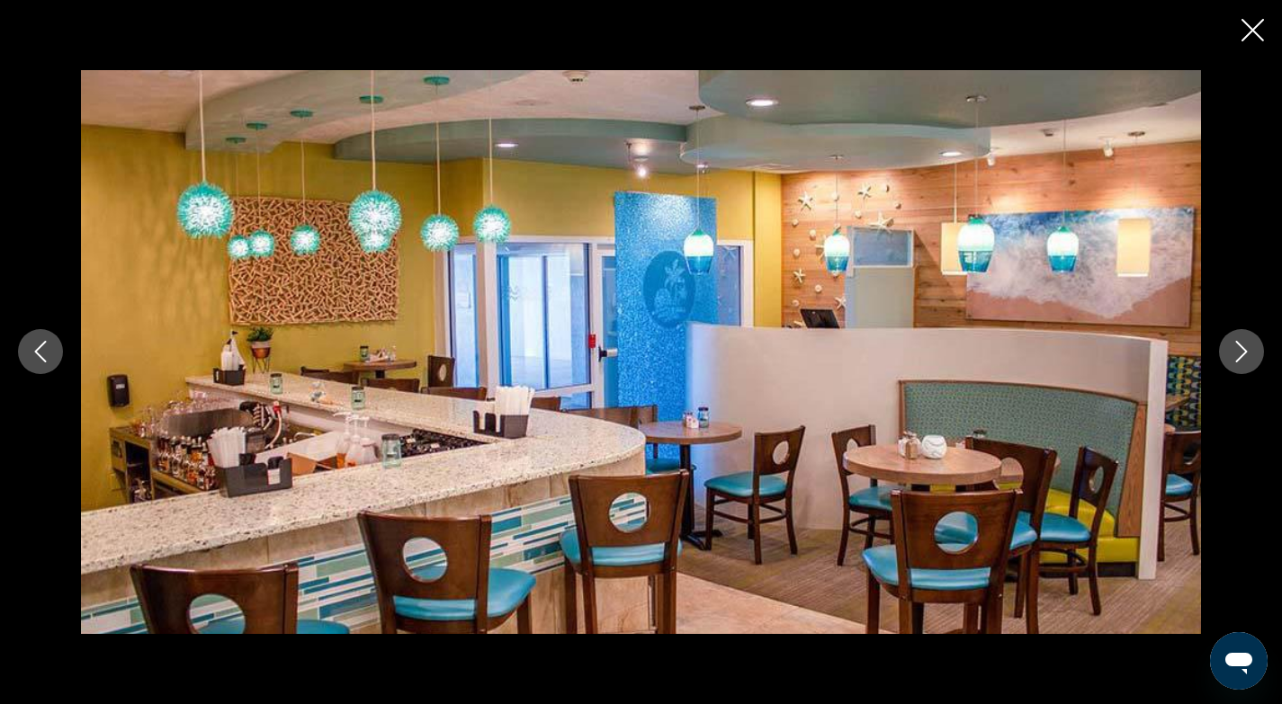
click at [1243, 352] on icon "Next image" at bounding box center [1242, 352] width 22 height 22
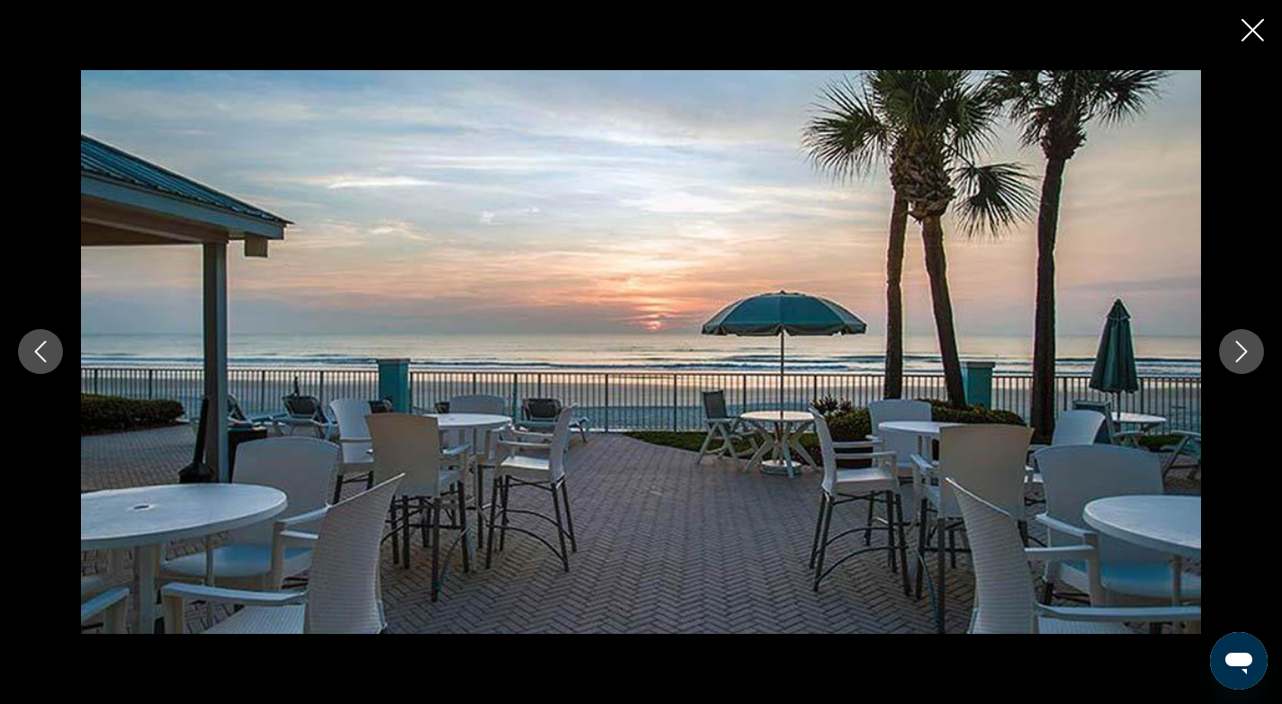
click at [1243, 352] on icon "Next image" at bounding box center [1242, 352] width 22 height 22
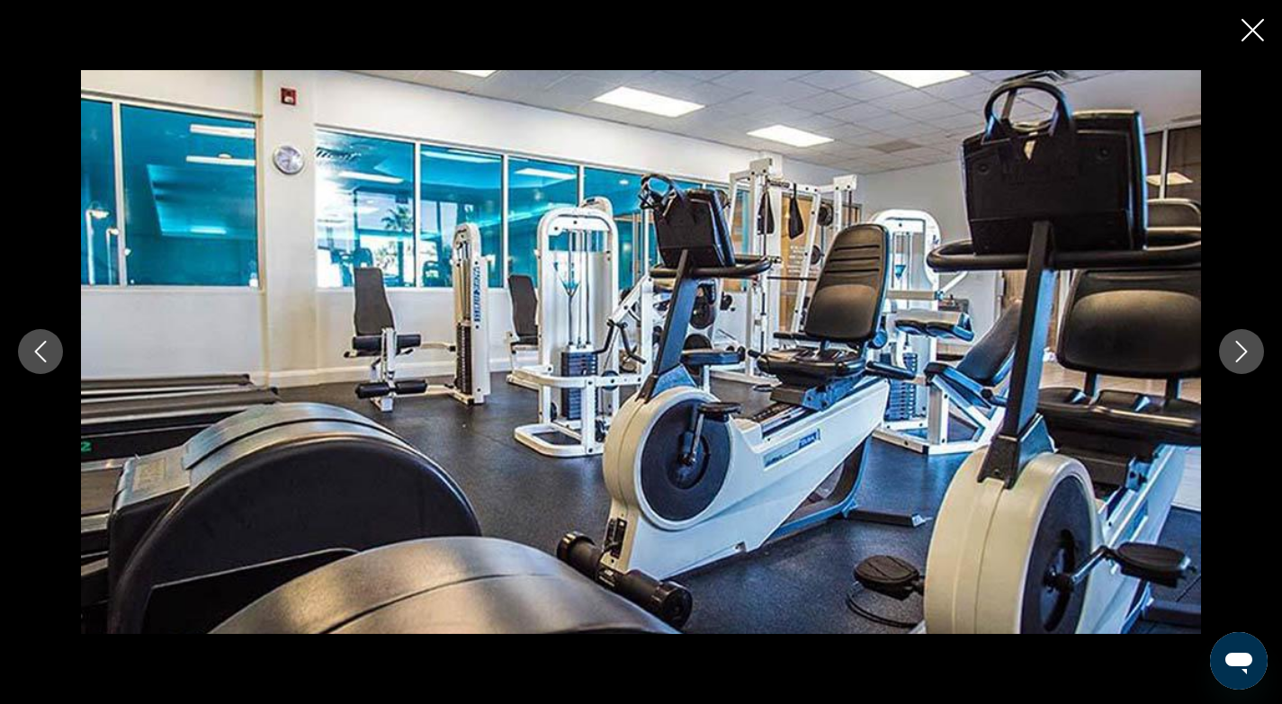
click at [1243, 352] on icon "Next image" at bounding box center [1242, 352] width 22 height 22
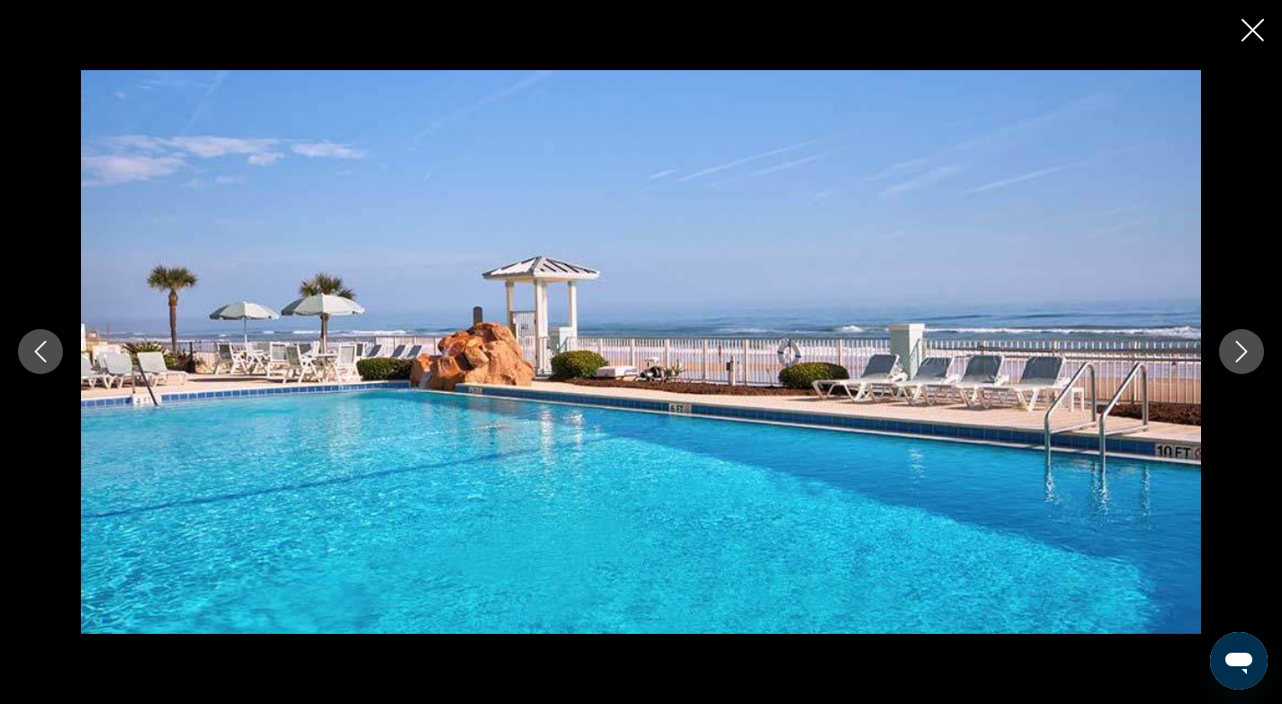
click at [1243, 352] on icon "Next image" at bounding box center [1242, 352] width 22 height 22
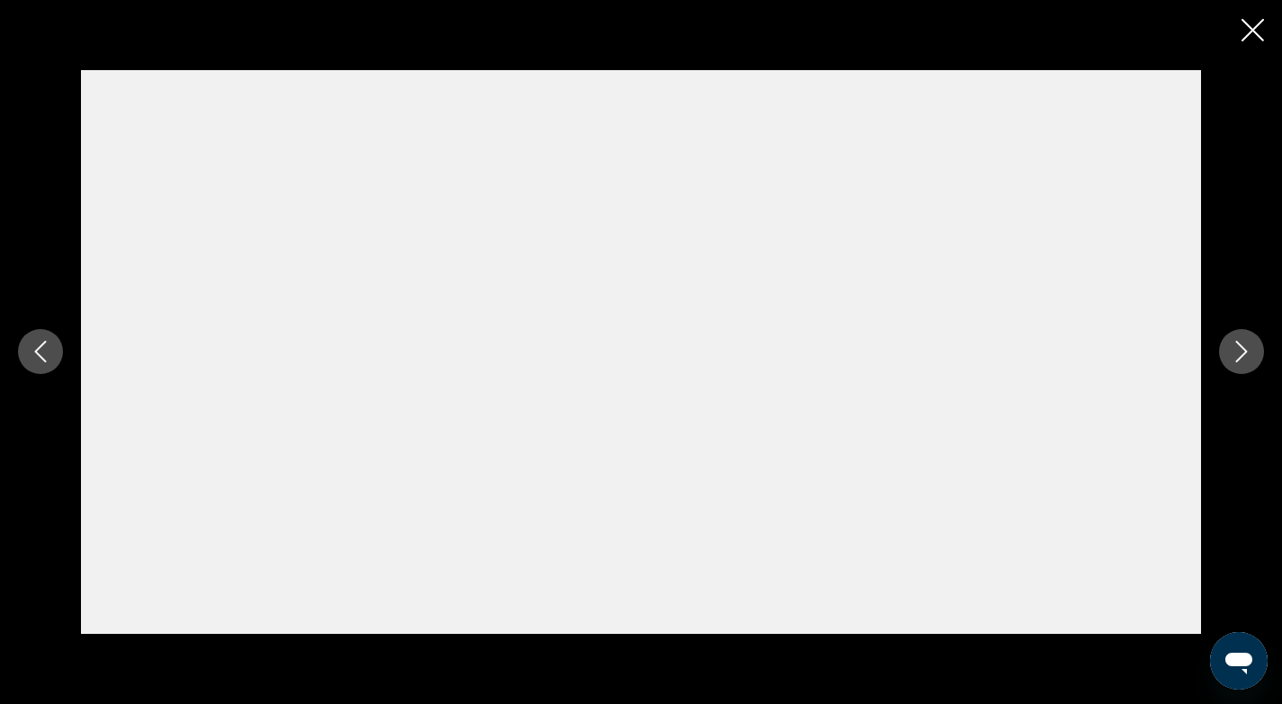
click at [1253, 27] on icon "Close slideshow" at bounding box center [1252, 30] width 22 height 22
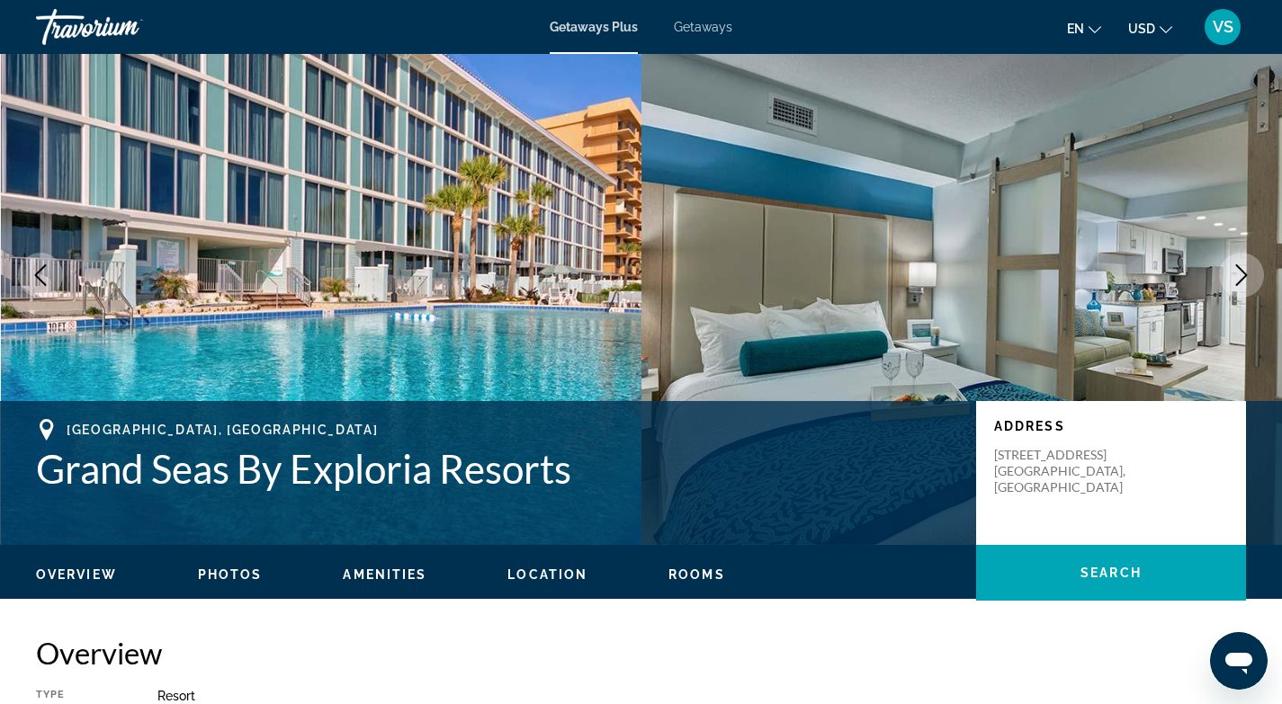
scroll to position [35, 0]
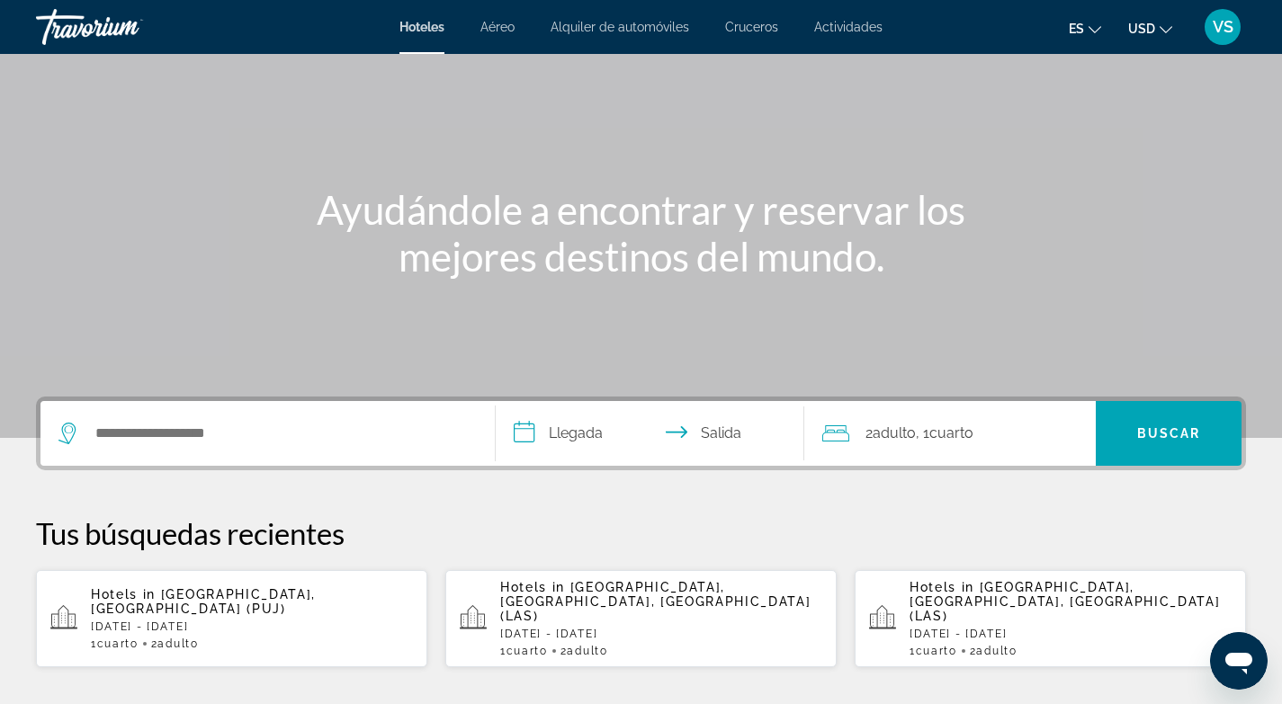
scroll to position [107, 0]
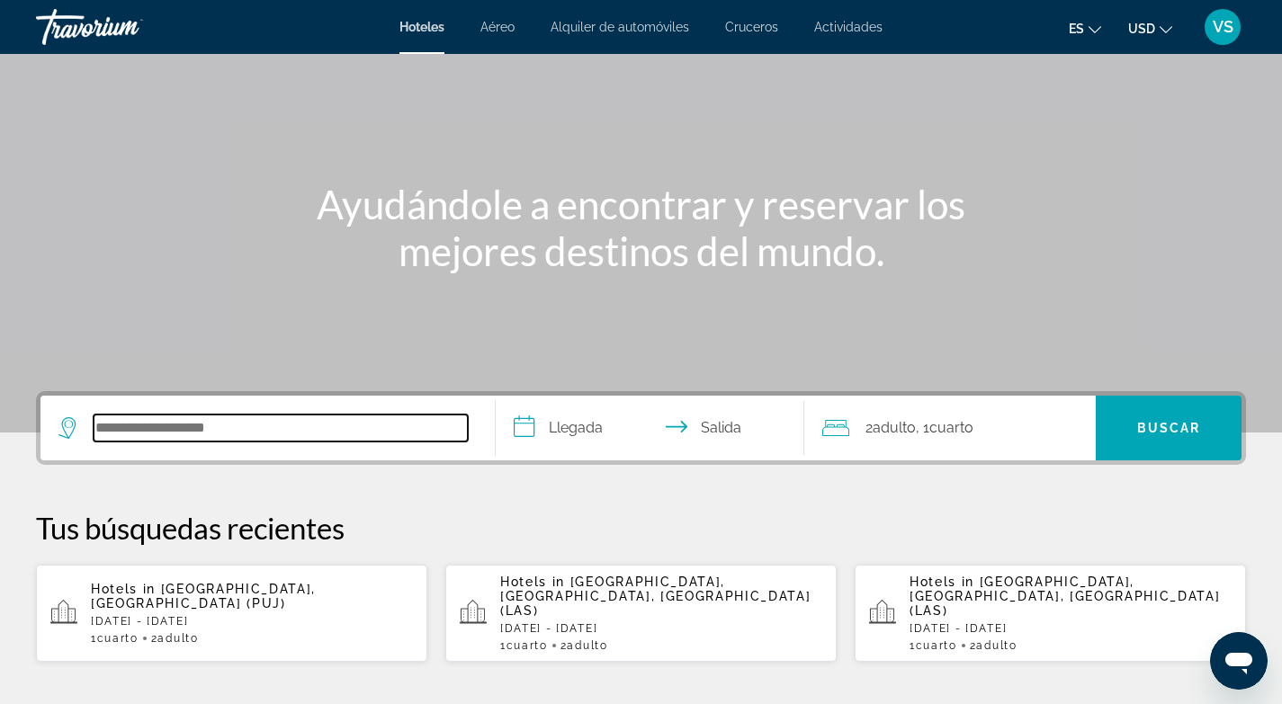
click at [128, 425] on input "Search hotel destination" at bounding box center [281, 428] width 374 height 27
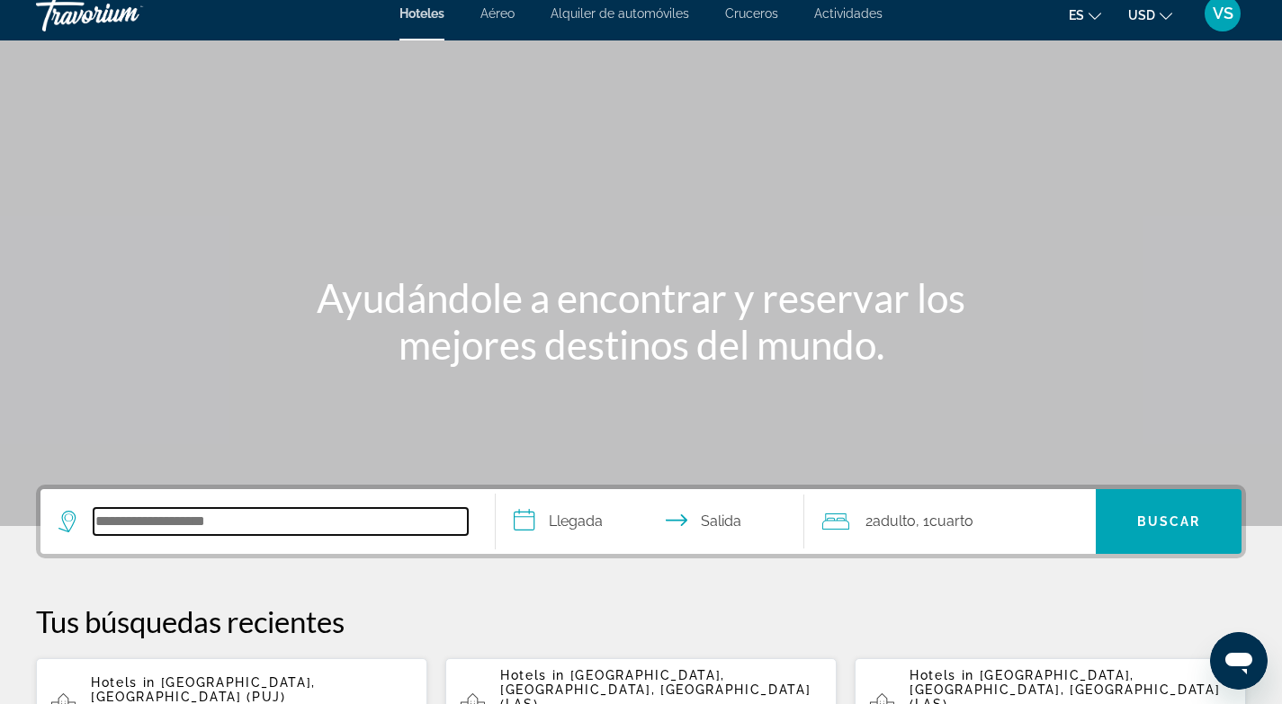
scroll to position [0, 0]
